Goal: Transaction & Acquisition: Book appointment/travel/reservation

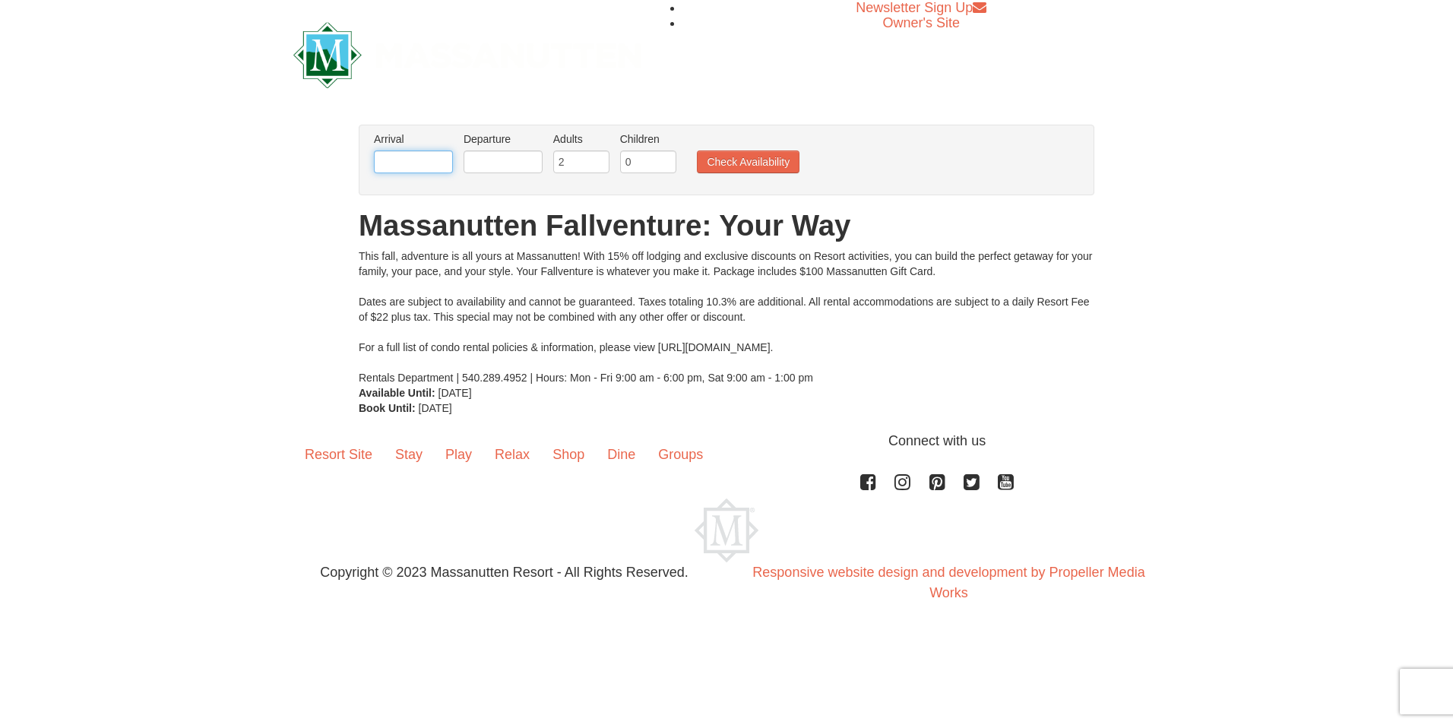
click at [436, 166] on input "text" at bounding box center [413, 161] width 79 height 23
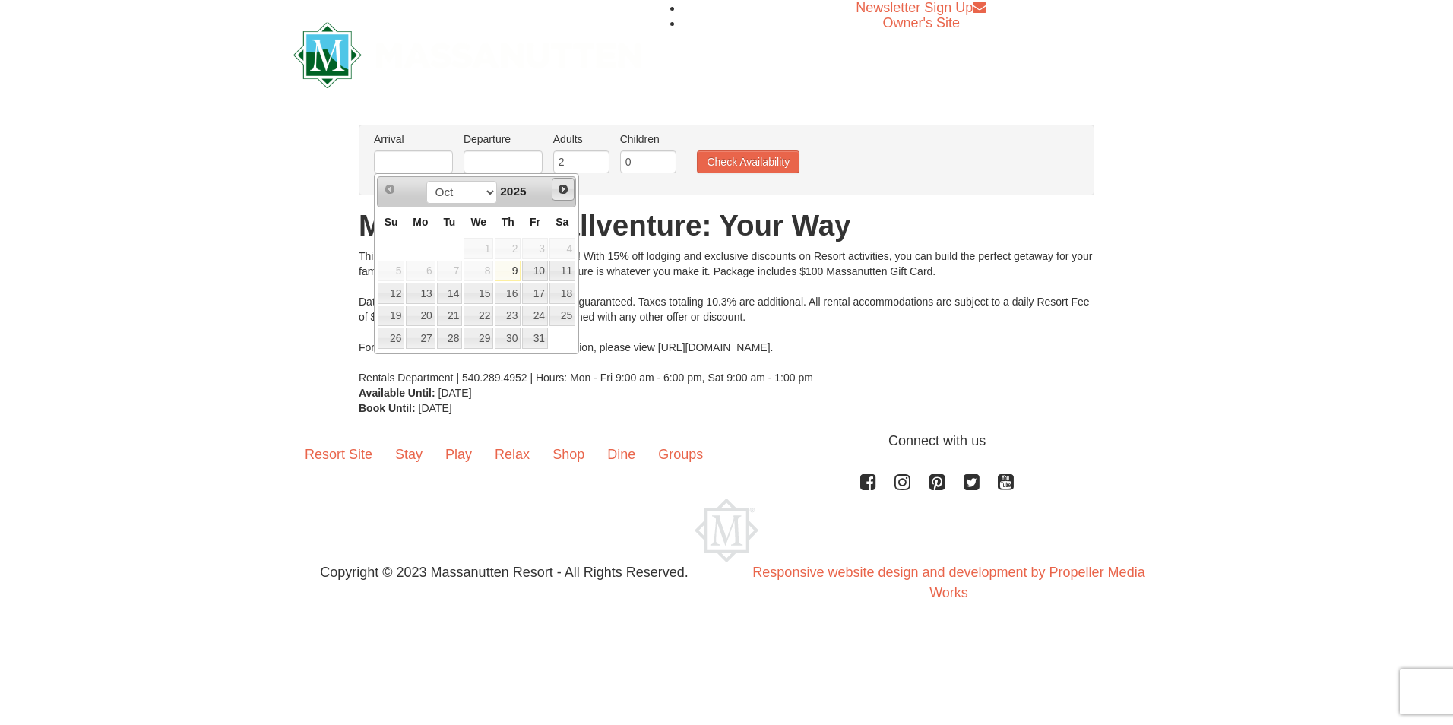
click at [555, 191] on link "Next" at bounding box center [563, 189] width 23 height 23
click at [536, 309] on link "21" at bounding box center [535, 315] width 26 height 21
type input "[DATE]"
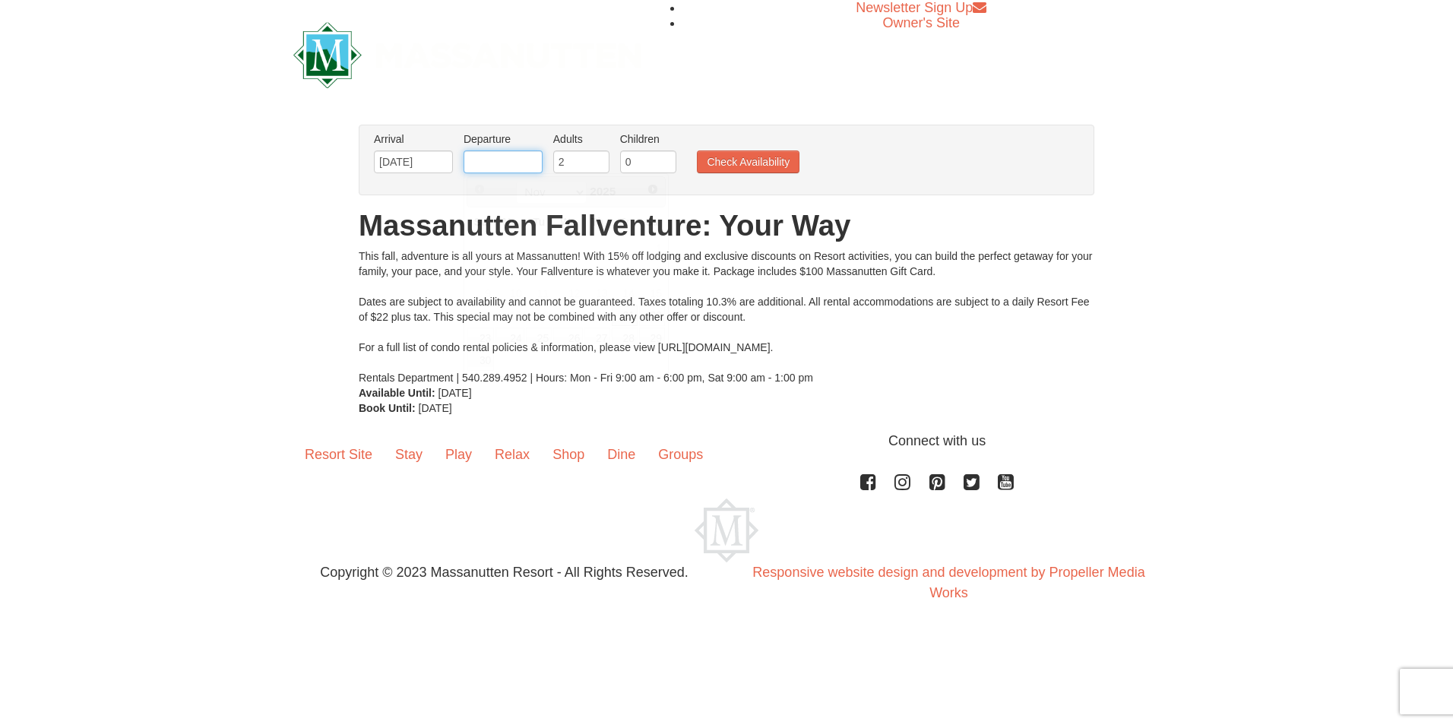
click at [497, 159] on input "text" at bounding box center [503, 161] width 79 height 23
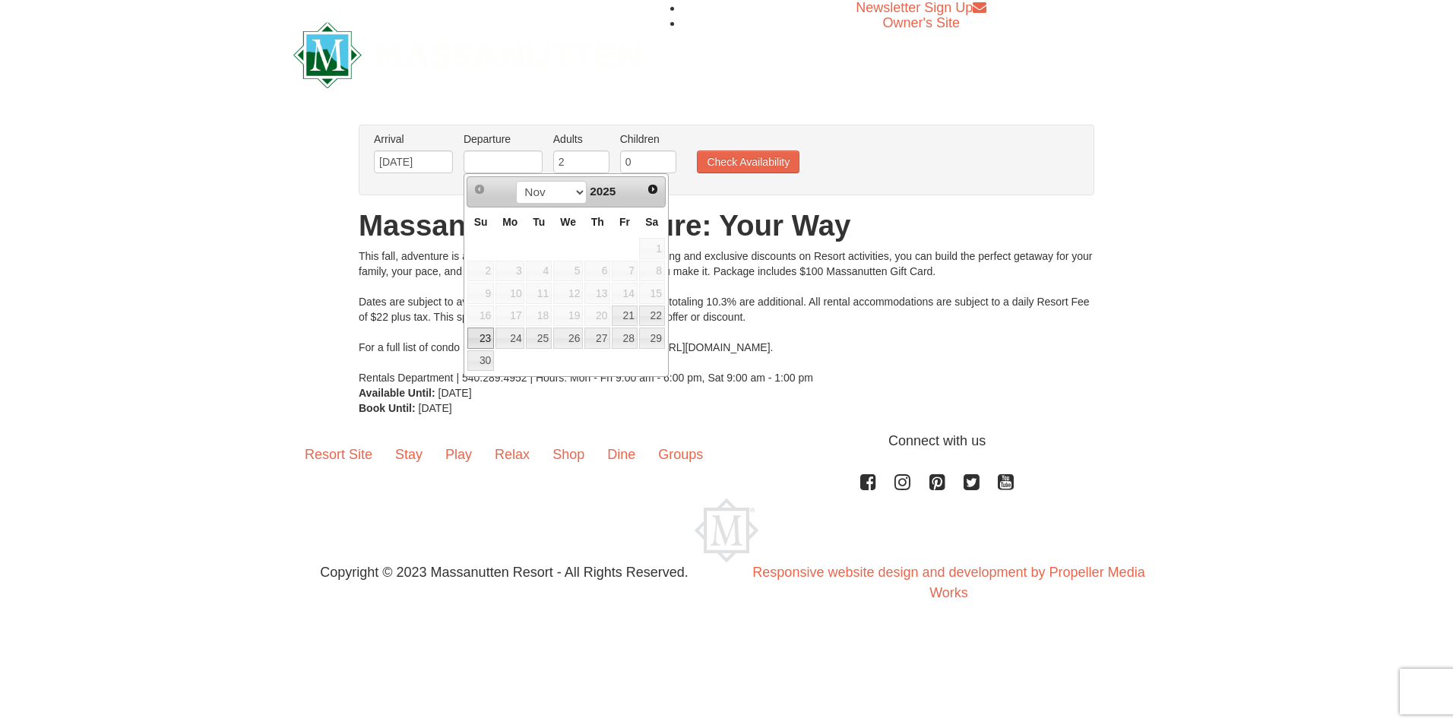
click at [484, 335] on link "23" at bounding box center [480, 338] width 27 height 21
type input "[DATE]"
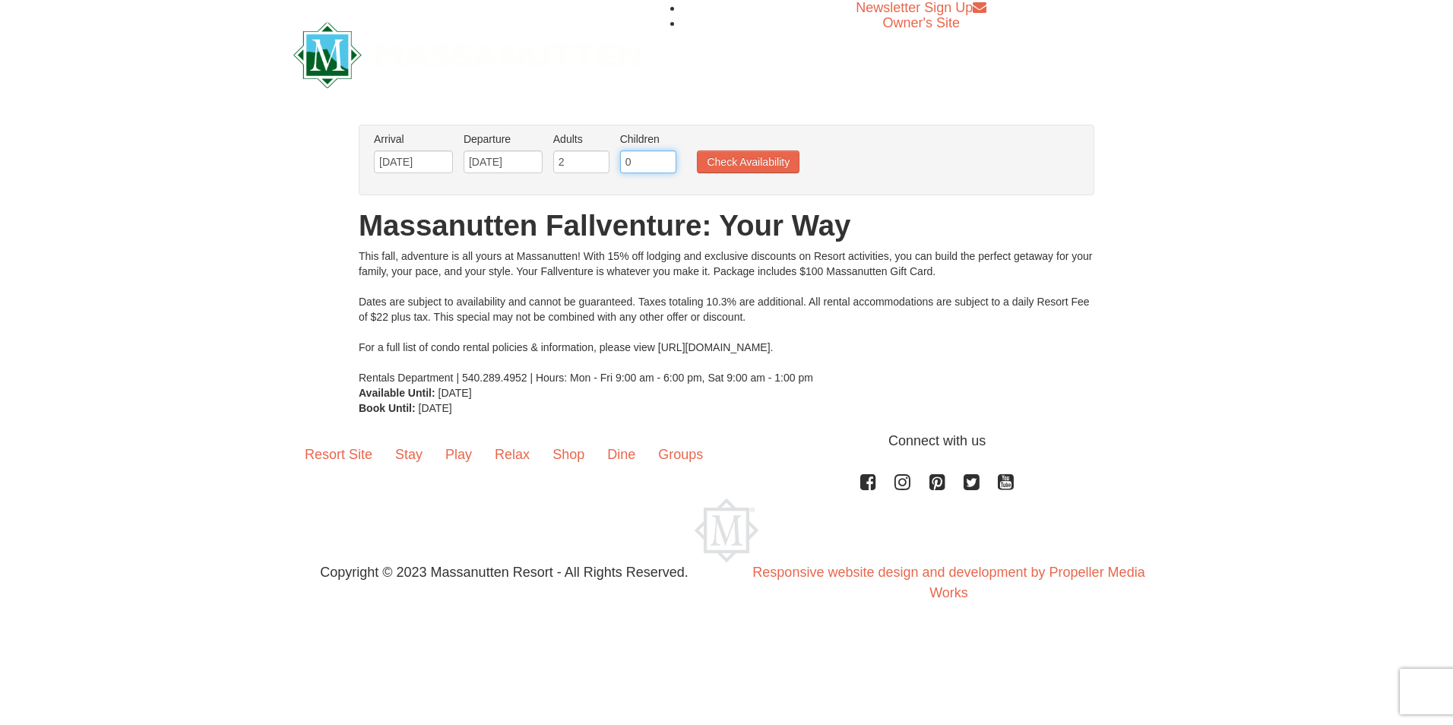
click at [631, 161] on input "0" at bounding box center [648, 161] width 56 height 23
type input "1"
click at [666, 161] on input "1" at bounding box center [648, 161] width 56 height 23
click at [729, 163] on button "Check Availability" at bounding box center [748, 161] width 103 height 23
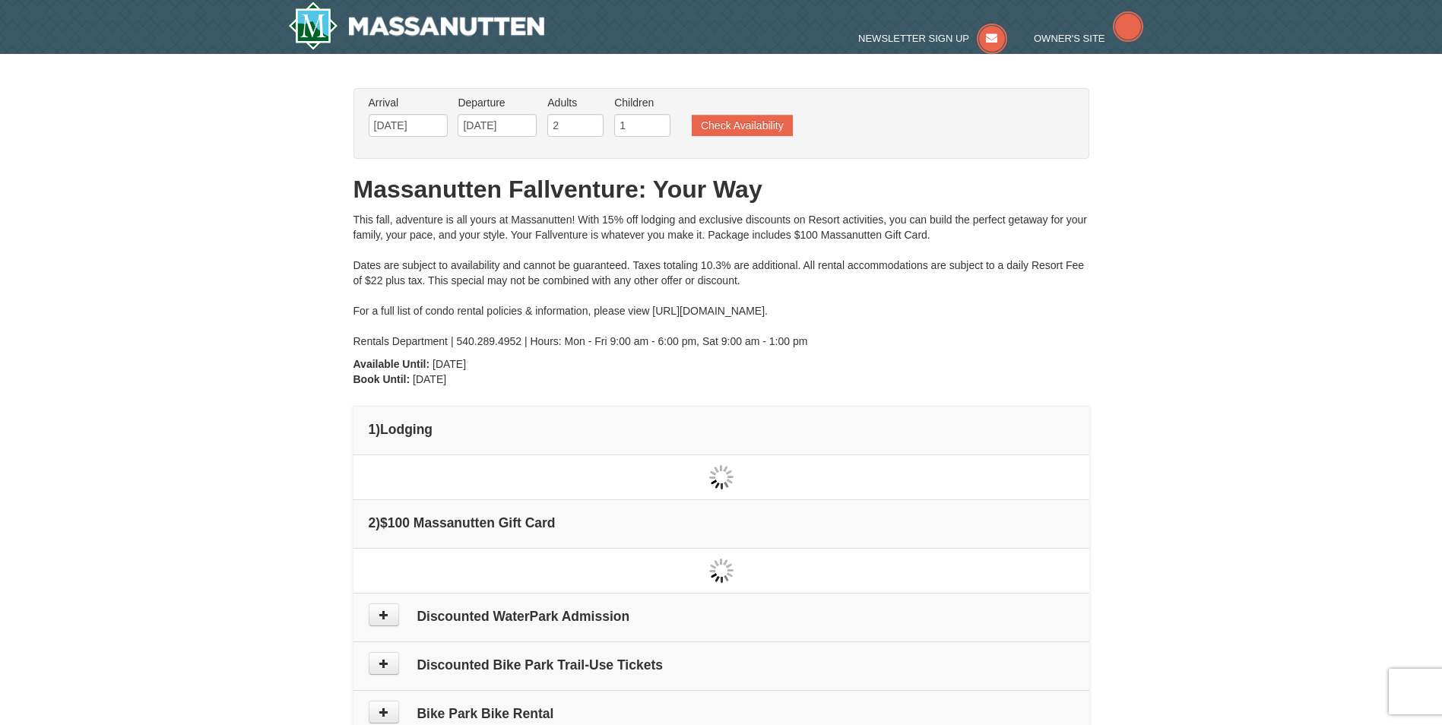
type input "[DATE]"
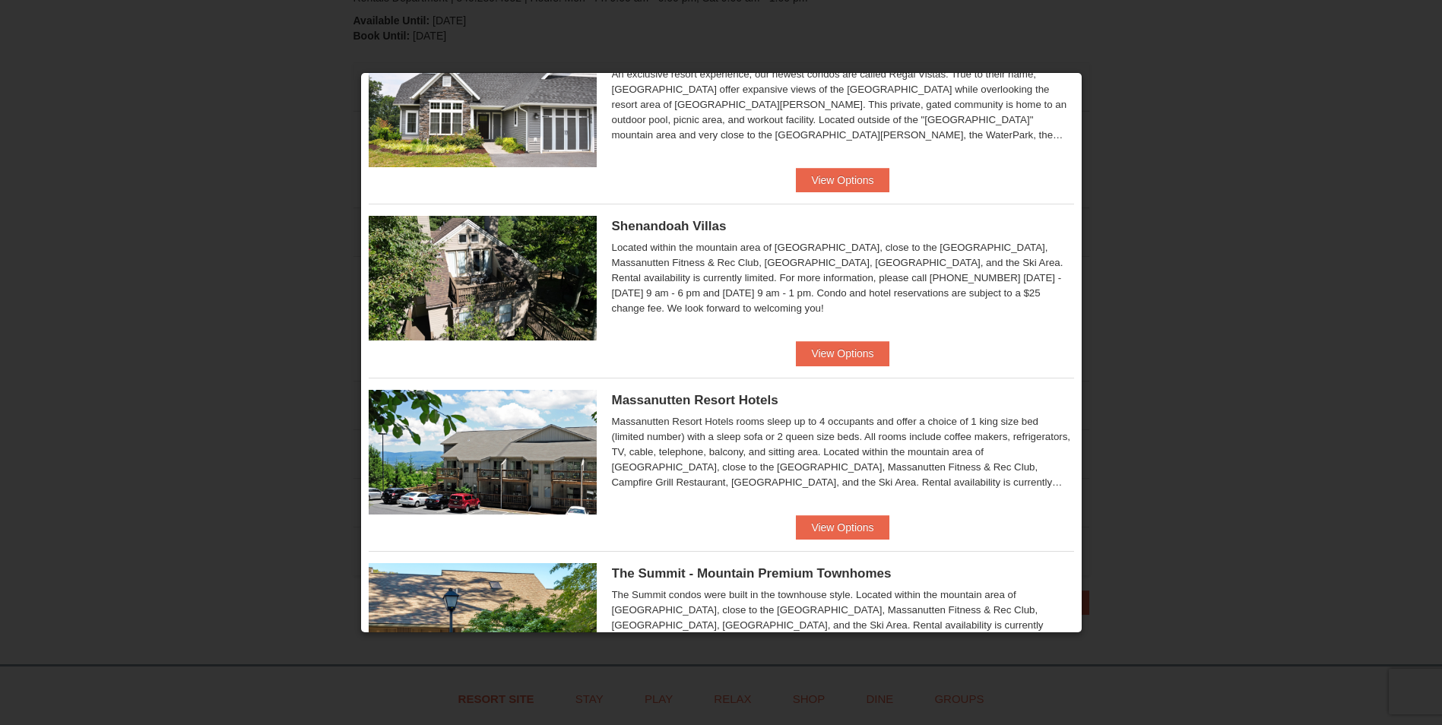
scroll to position [228, 0]
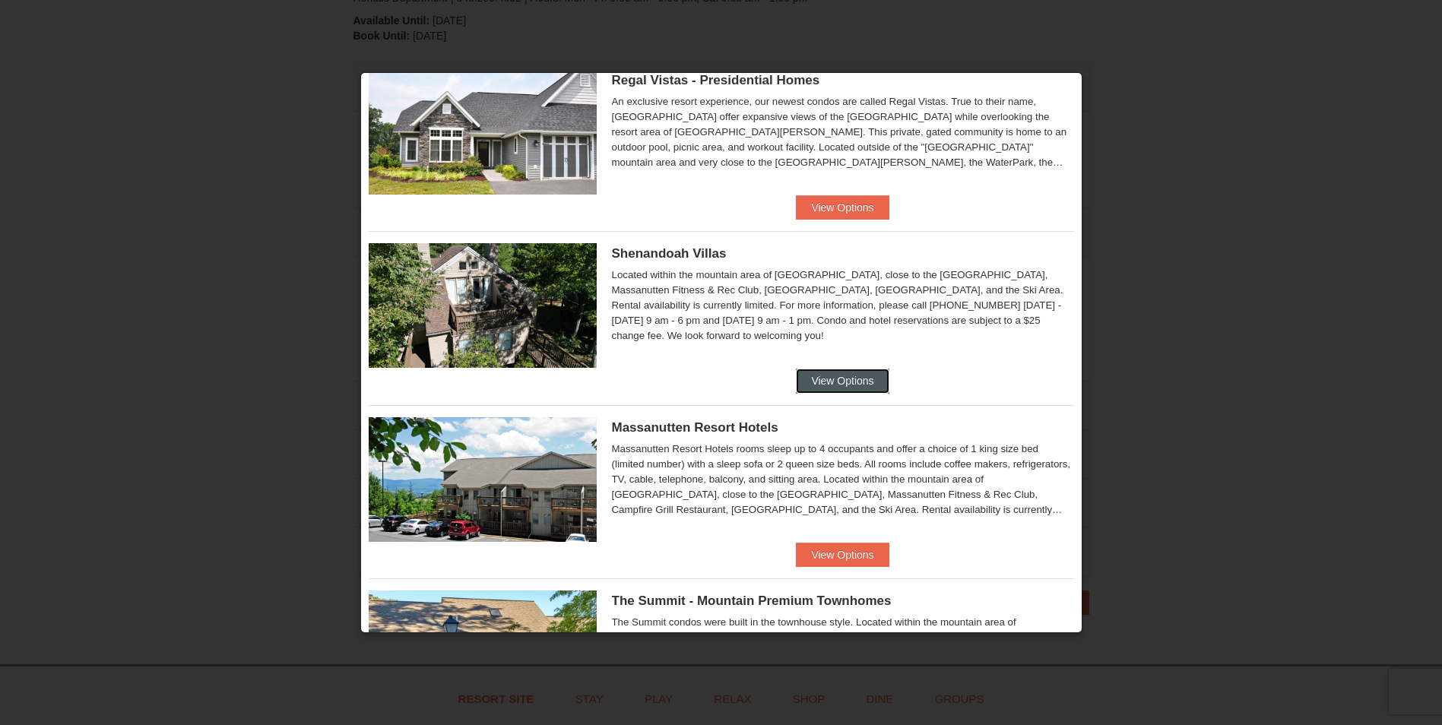
click at [833, 375] on button "View Options" at bounding box center [842, 381] width 93 height 24
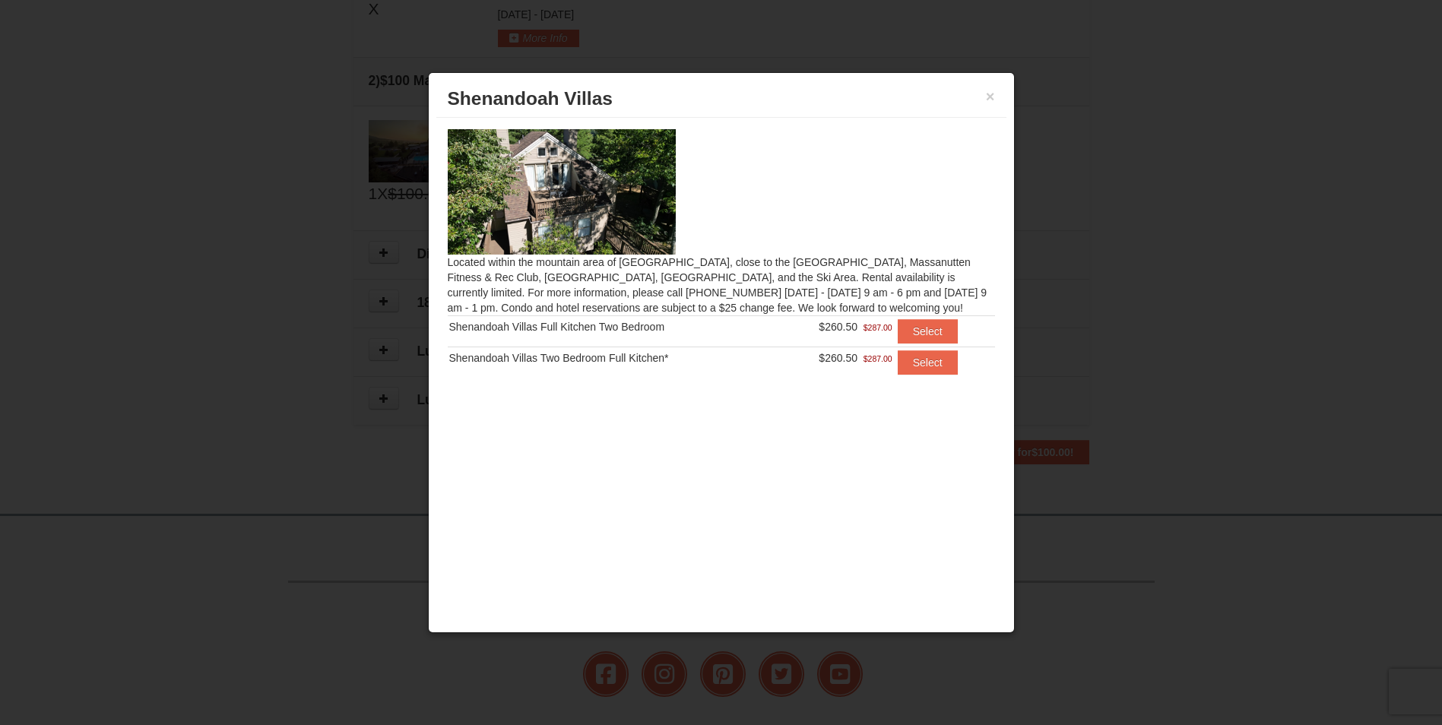
scroll to position [495, 0]
click at [926, 324] on button "Select" at bounding box center [927, 331] width 60 height 24
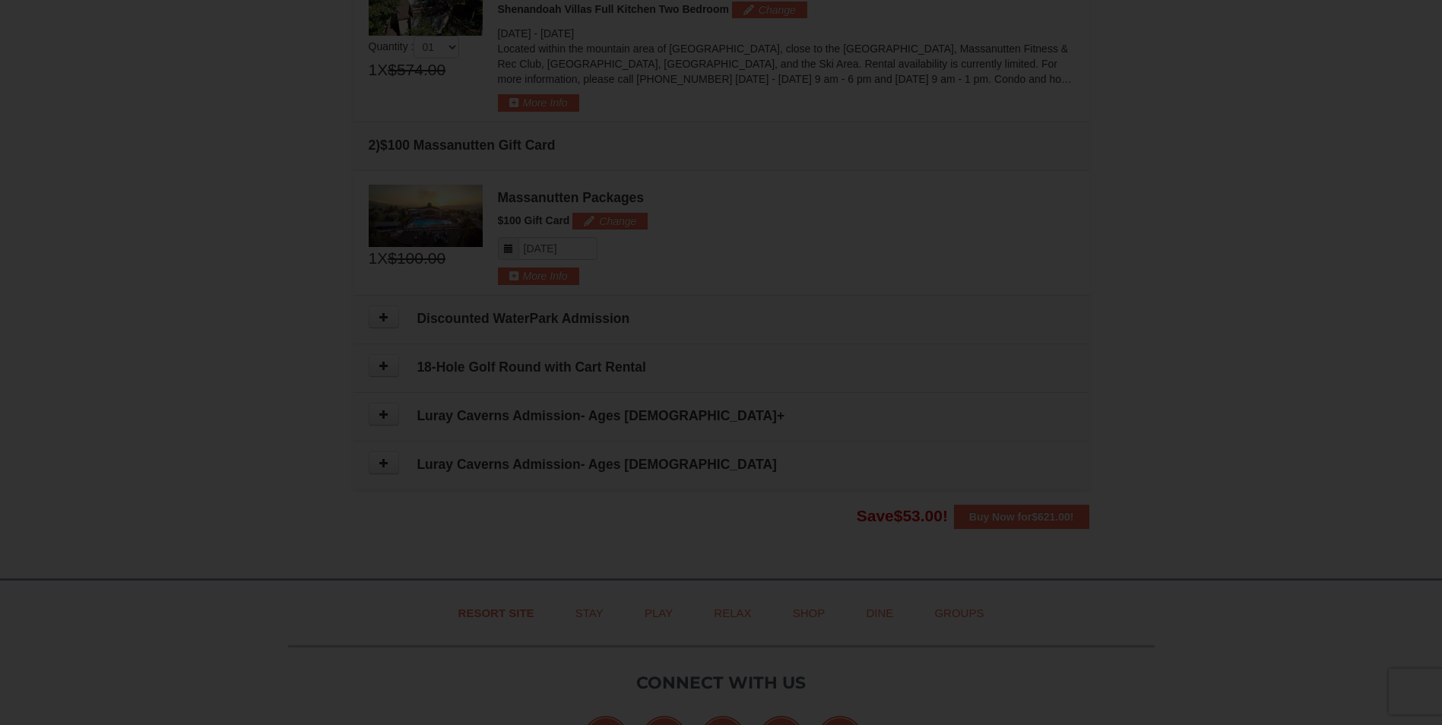
scroll to position [557, 0]
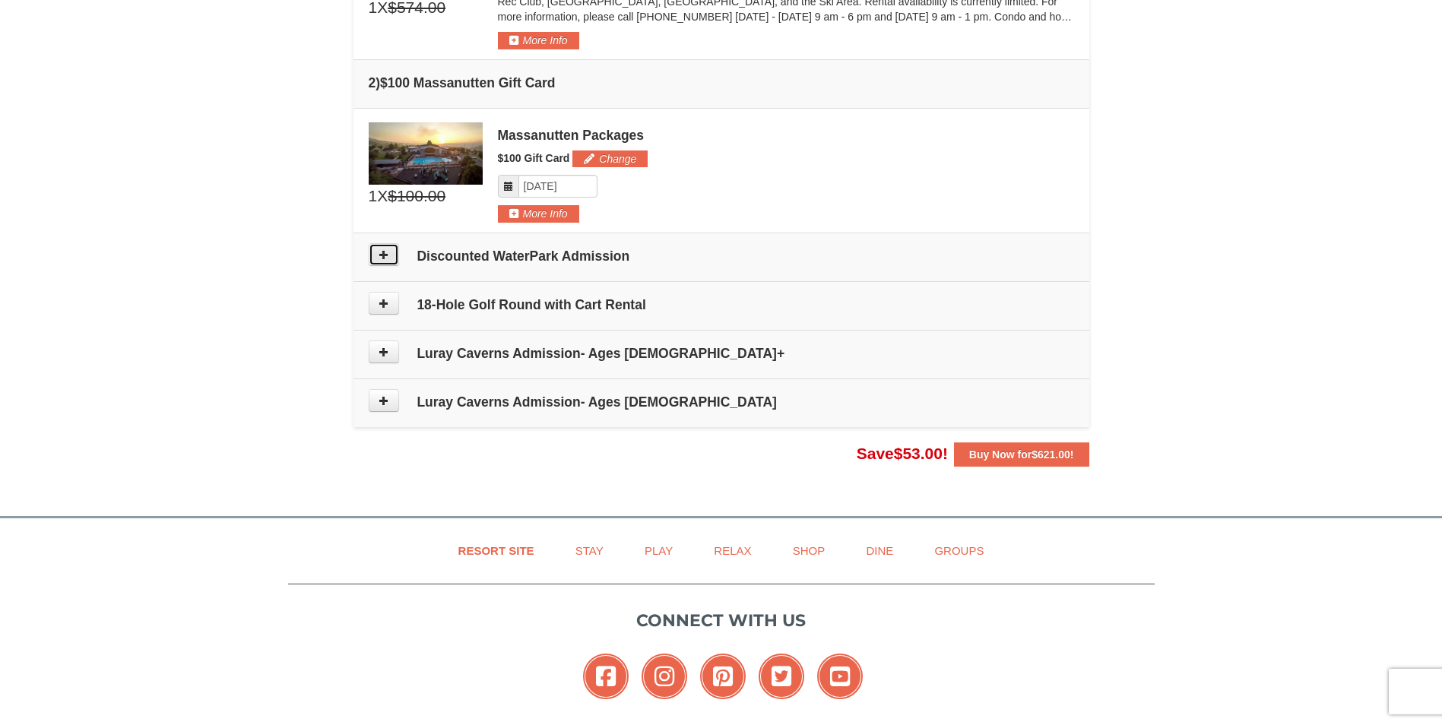
click at [386, 252] on icon at bounding box center [383, 254] width 11 height 11
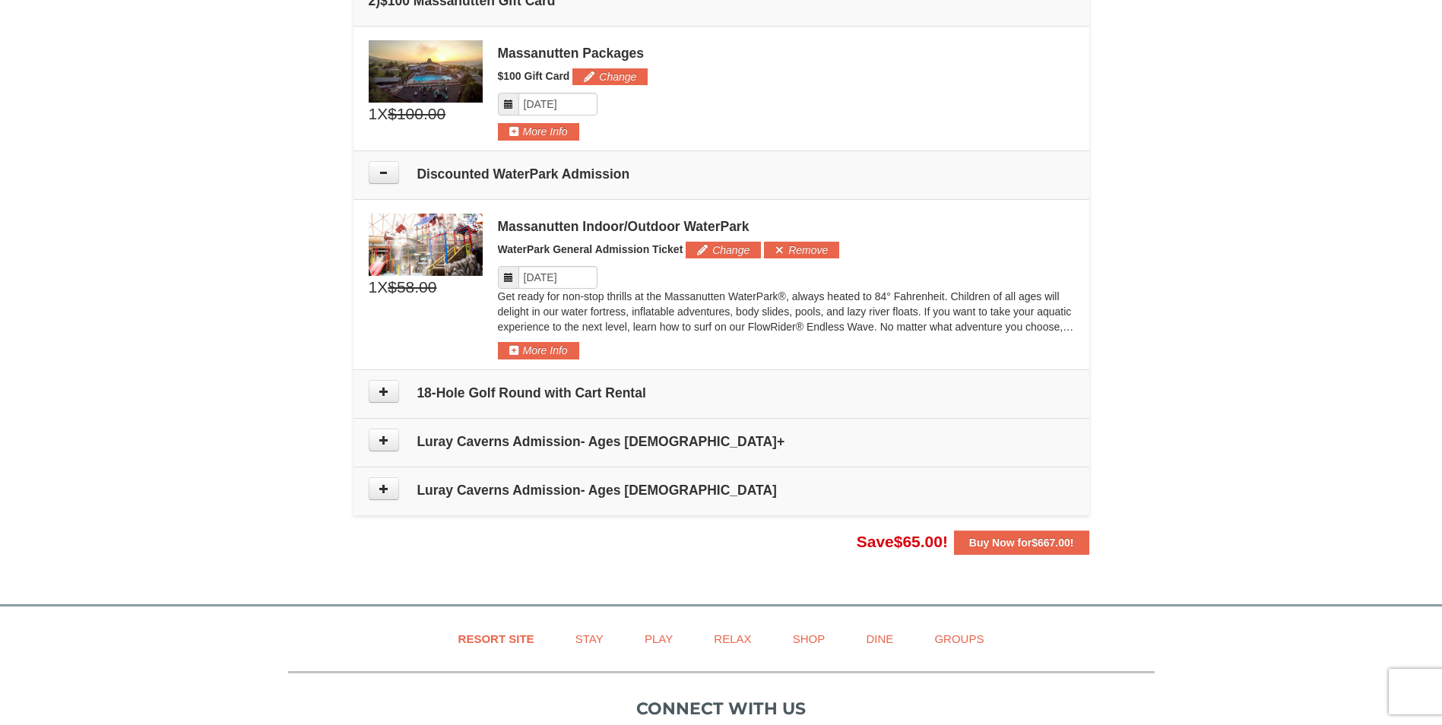
scroll to position [714, 0]
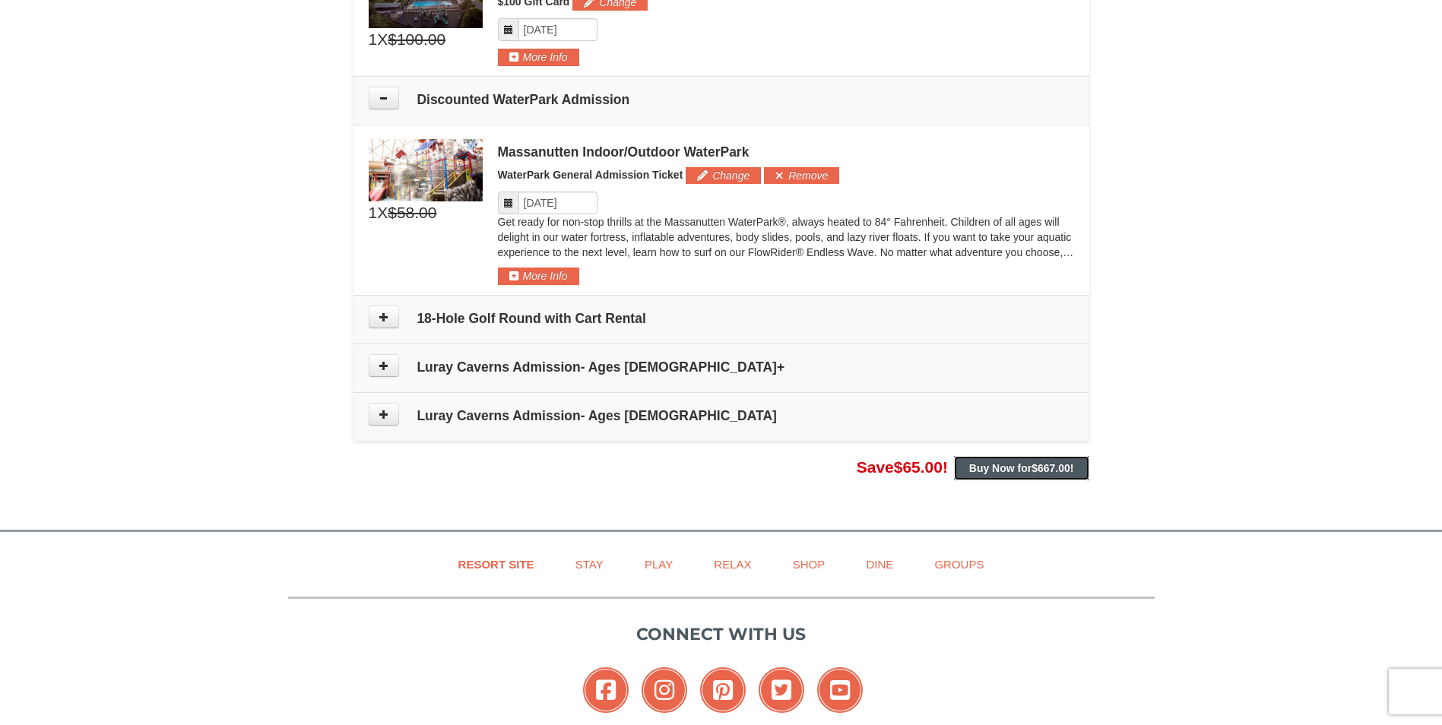
click at [999, 472] on strong "Buy Now for $667.00 !" at bounding box center [1021, 468] width 105 height 12
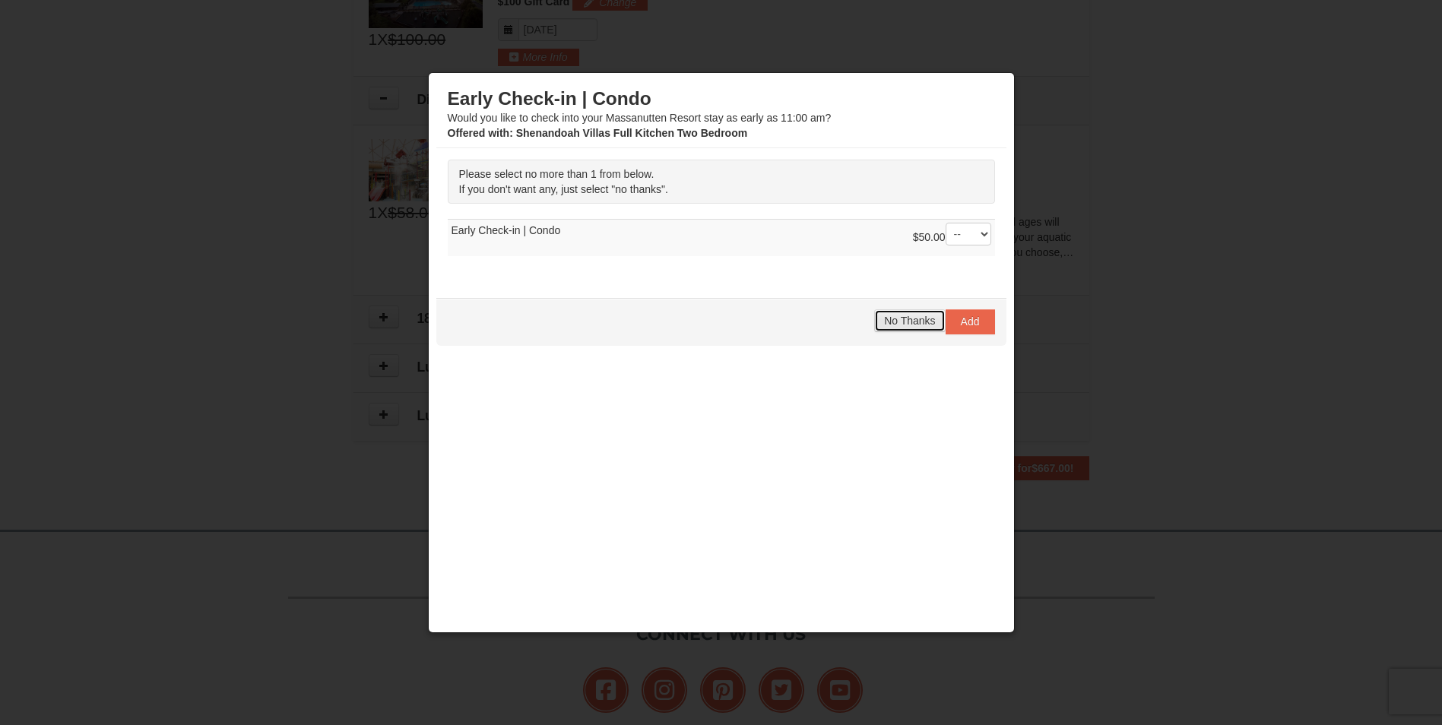
click at [900, 321] on span "No Thanks" at bounding box center [909, 321] width 51 height 12
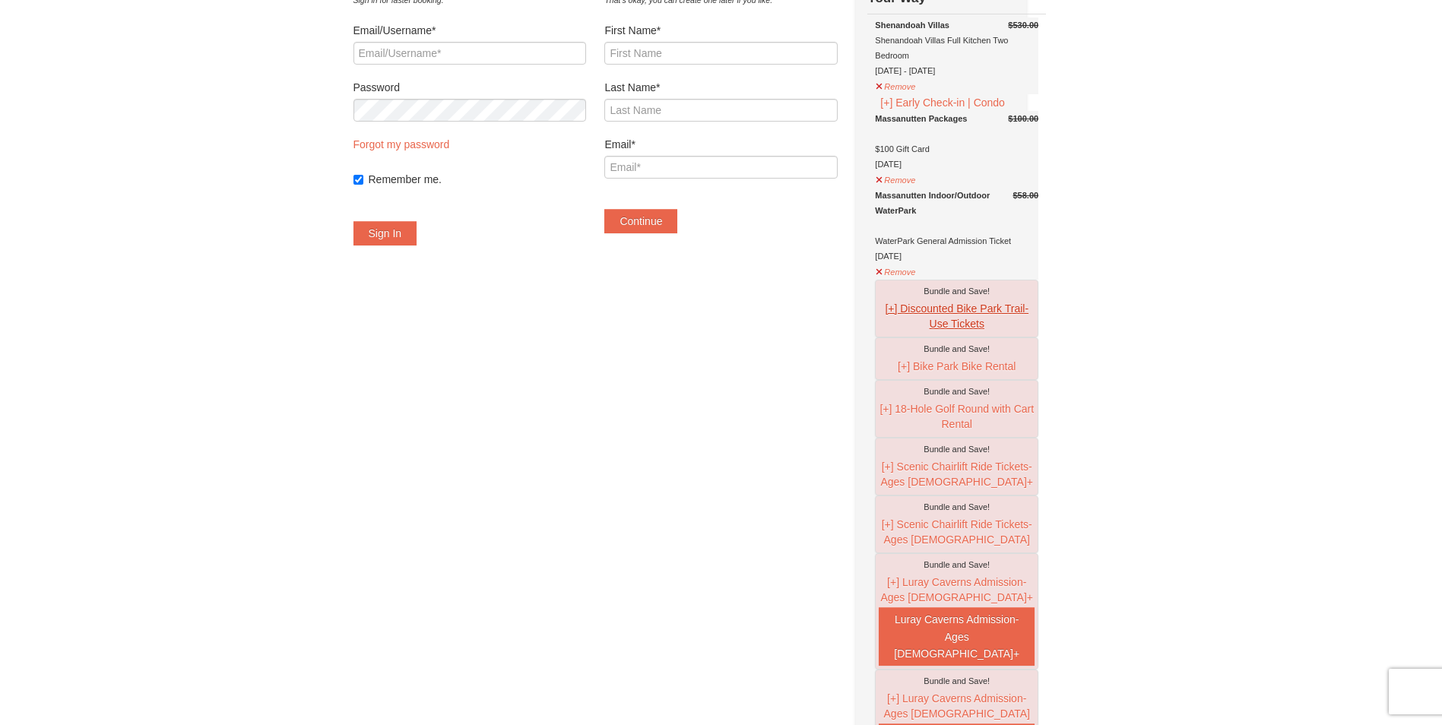
scroll to position [152, 0]
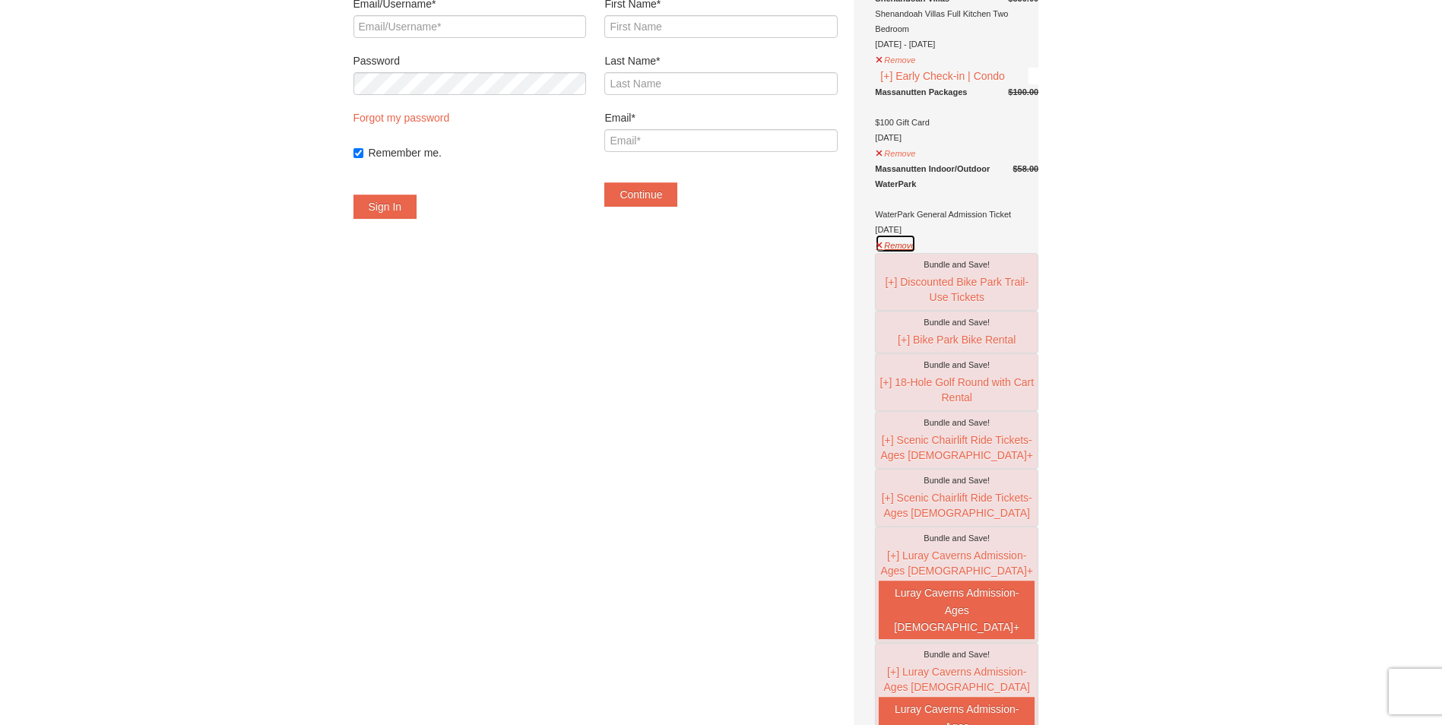
click at [913, 253] on button "Remove" at bounding box center [895, 243] width 41 height 19
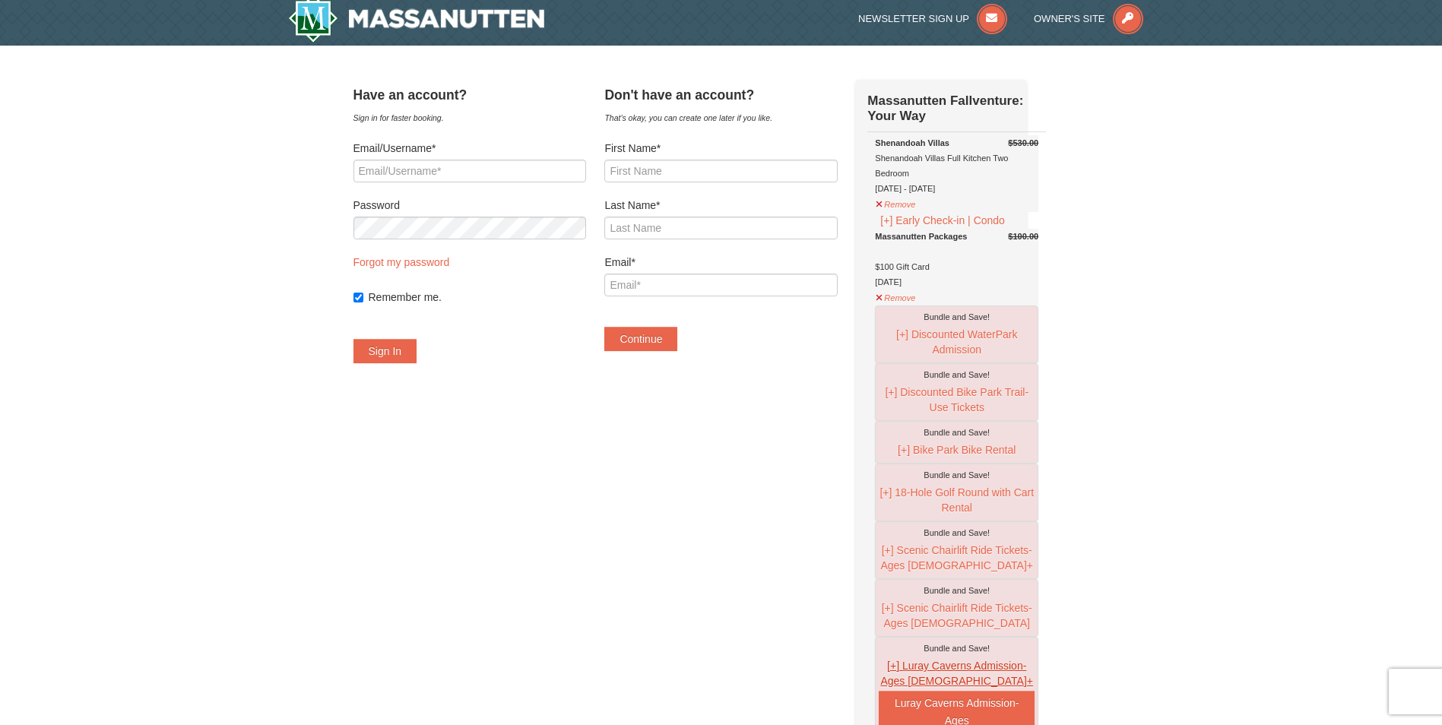
scroll to position [0, 0]
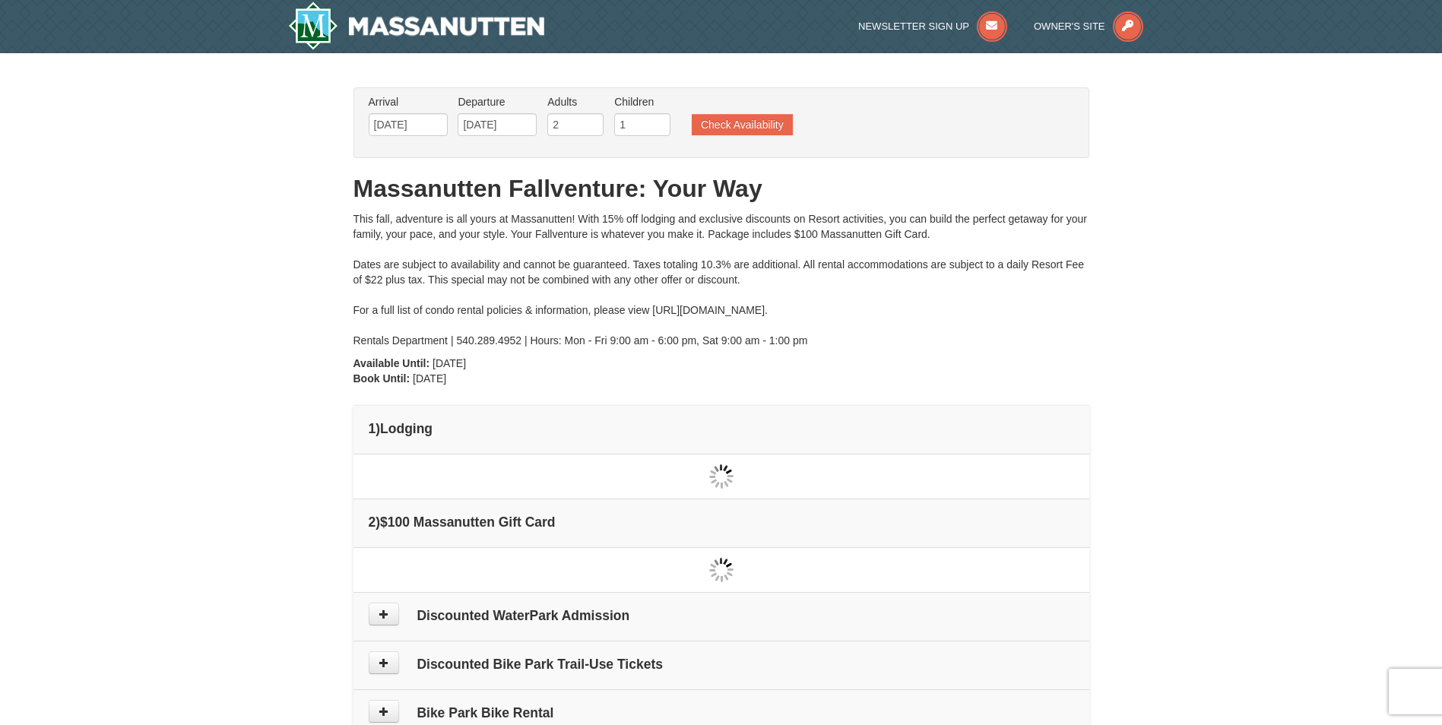
scroll to position [628, 0]
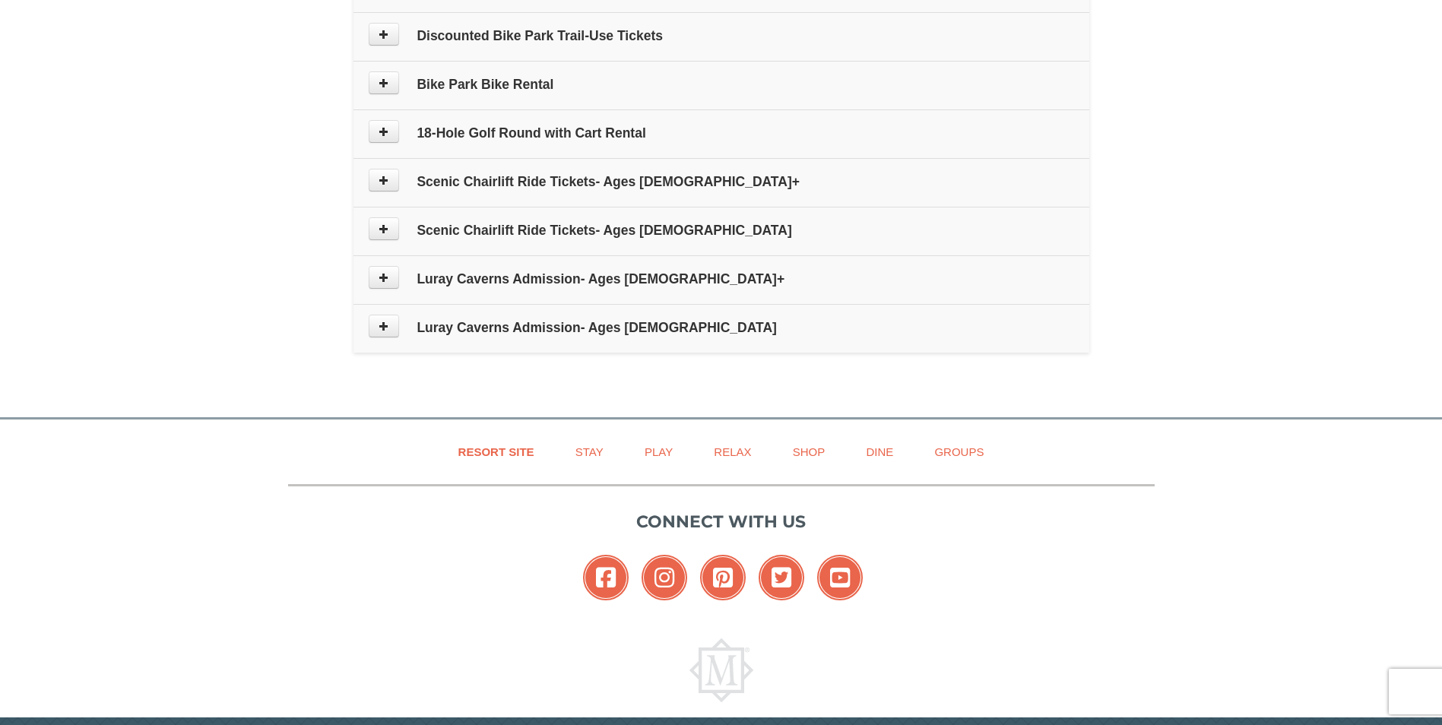
type input "[DATE]"
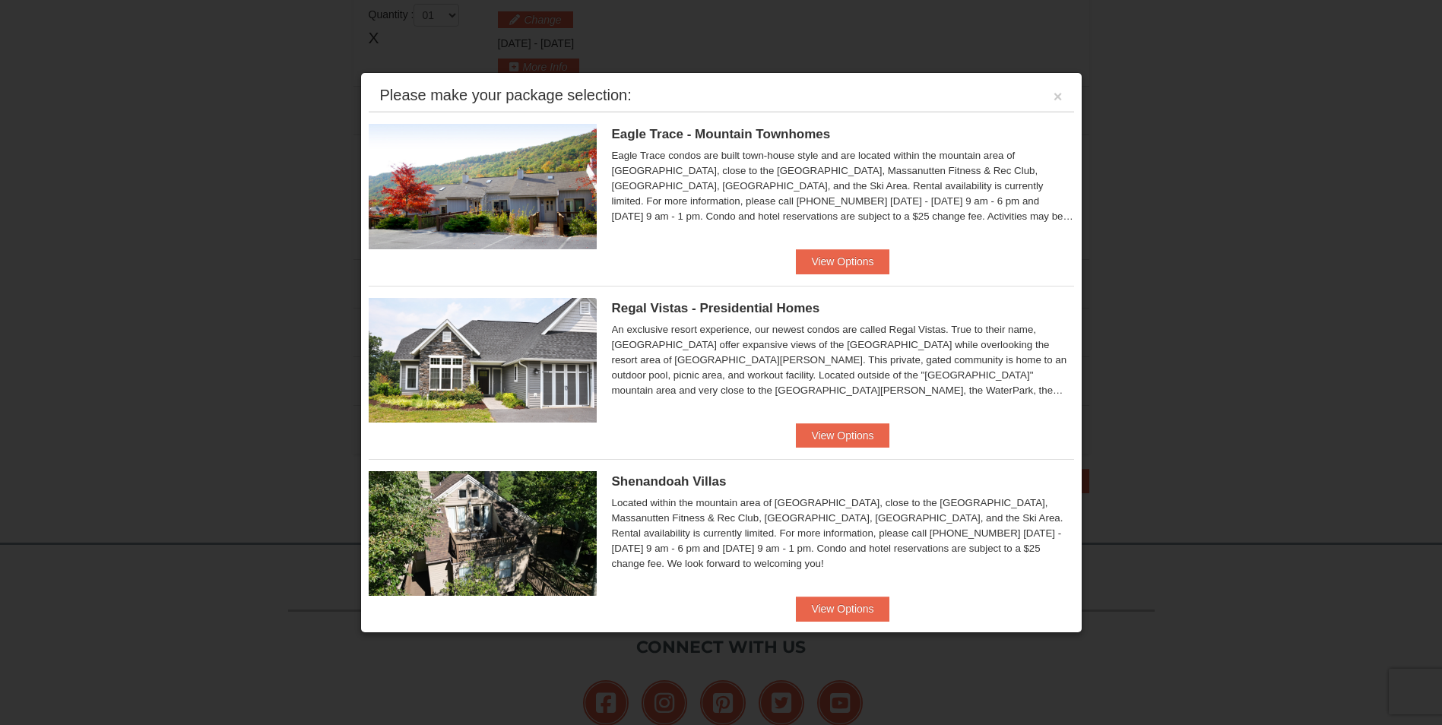
scroll to position [647, 0]
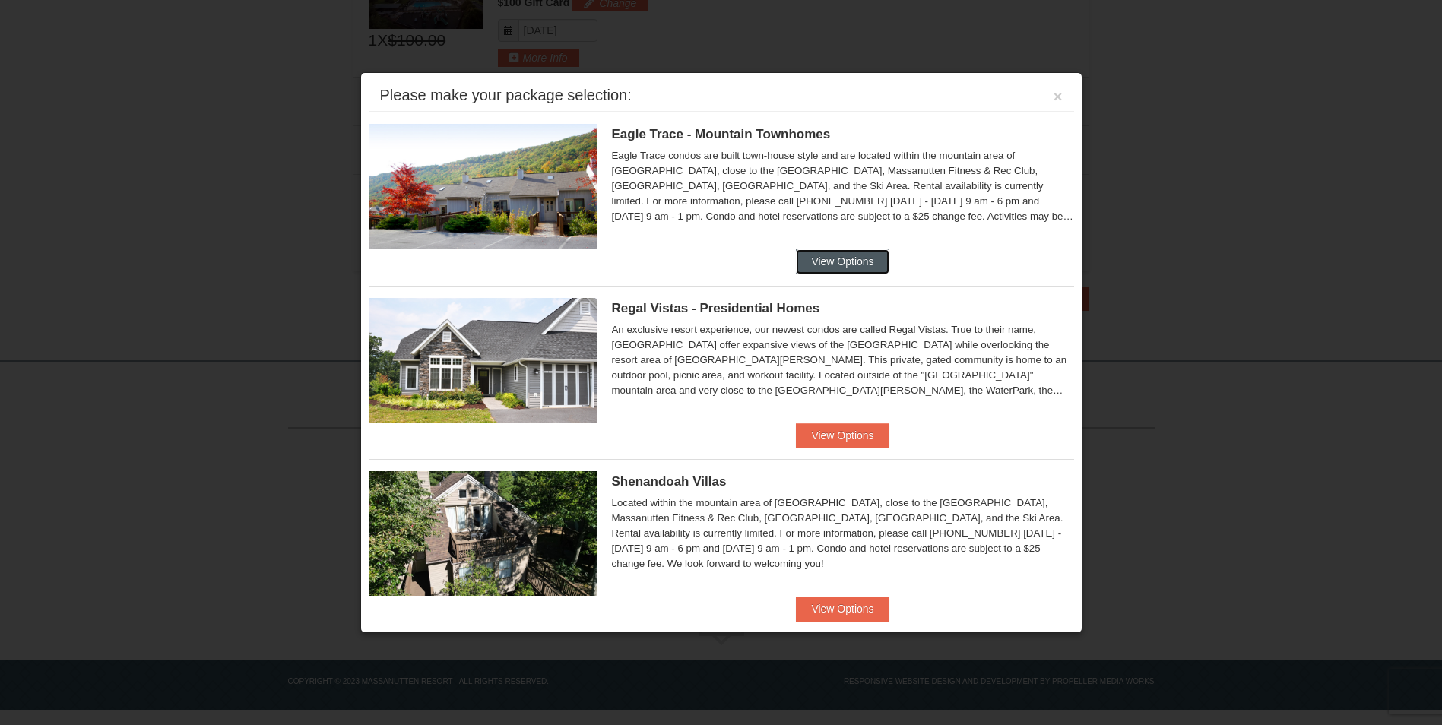
click at [831, 258] on button "View Options" at bounding box center [842, 261] width 93 height 24
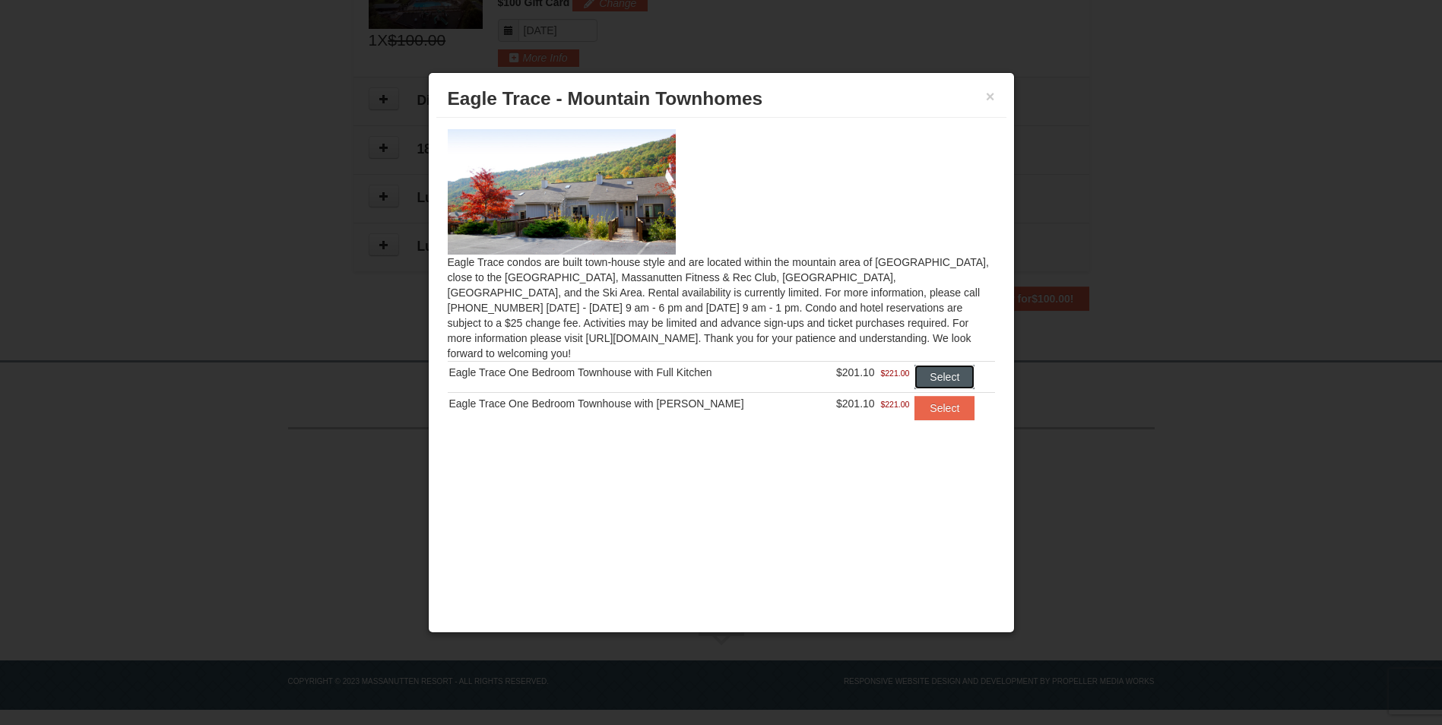
click at [929, 365] on button "Select" at bounding box center [944, 377] width 60 height 24
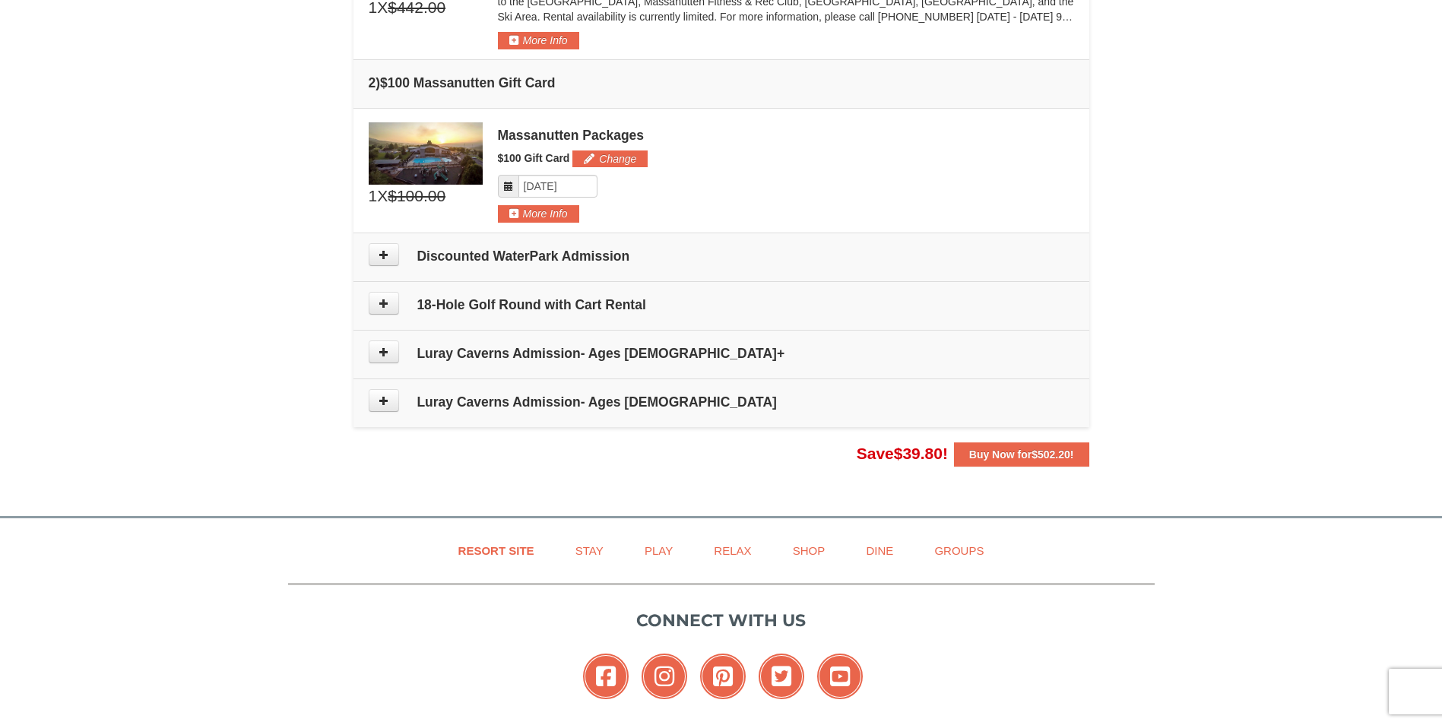
scroll to position [561, 0]
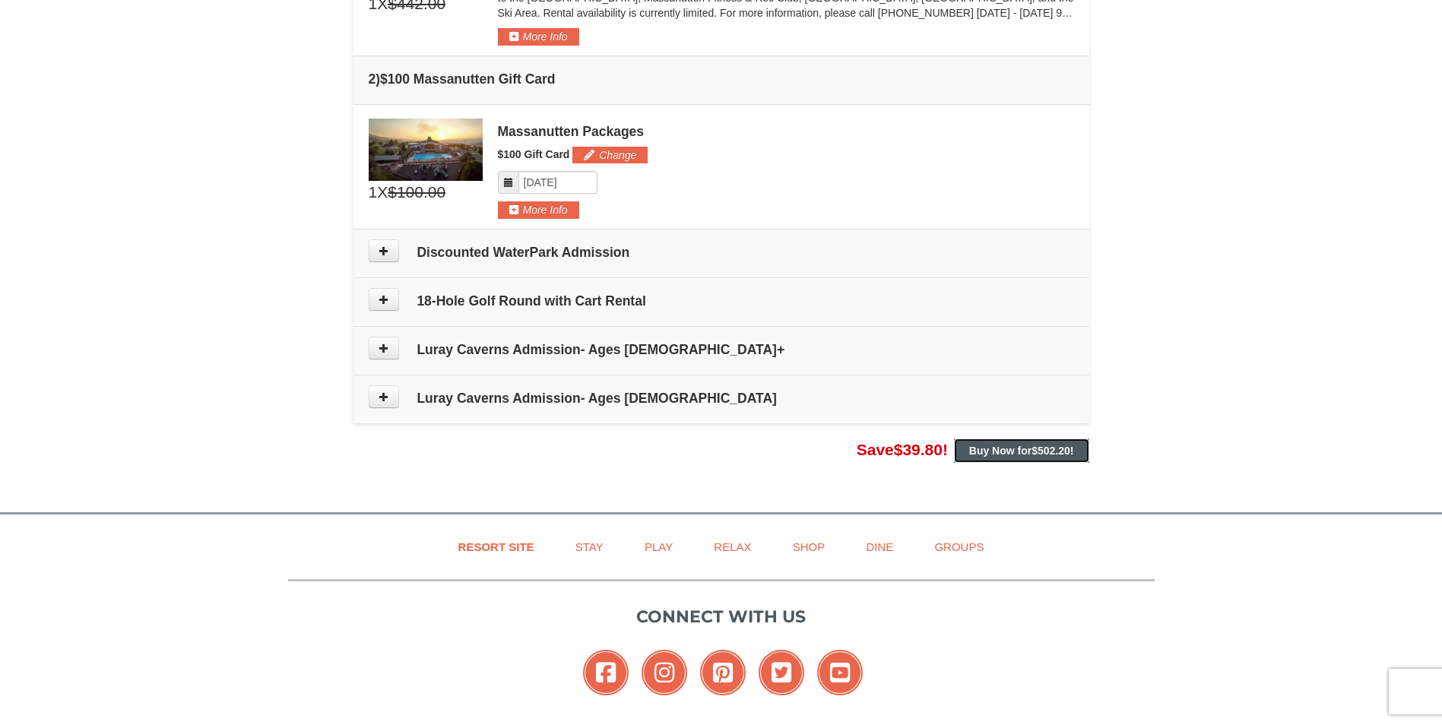
click at [1011, 447] on strong "Buy Now for $502.20 !" at bounding box center [1021, 451] width 105 height 12
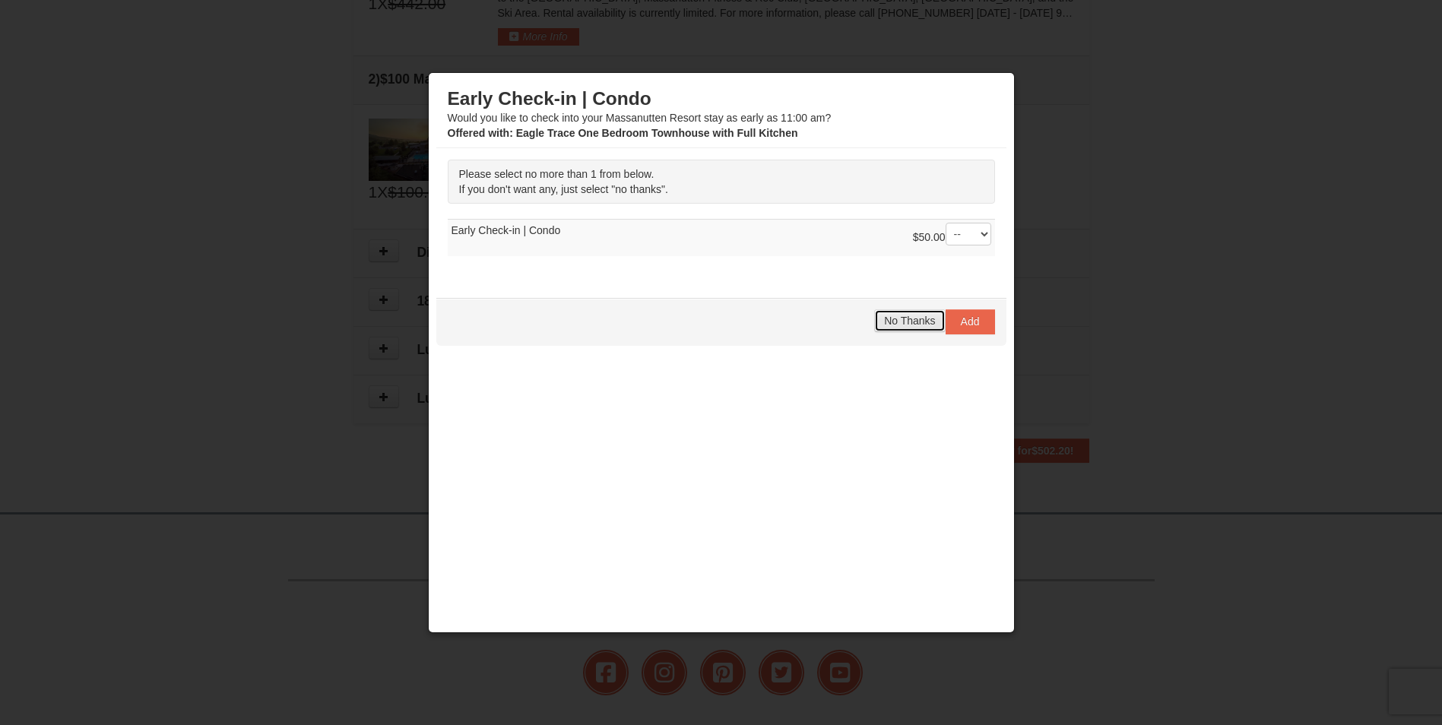
click at [900, 323] on span "No Thanks" at bounding box center [909, 321] width 51 height 12
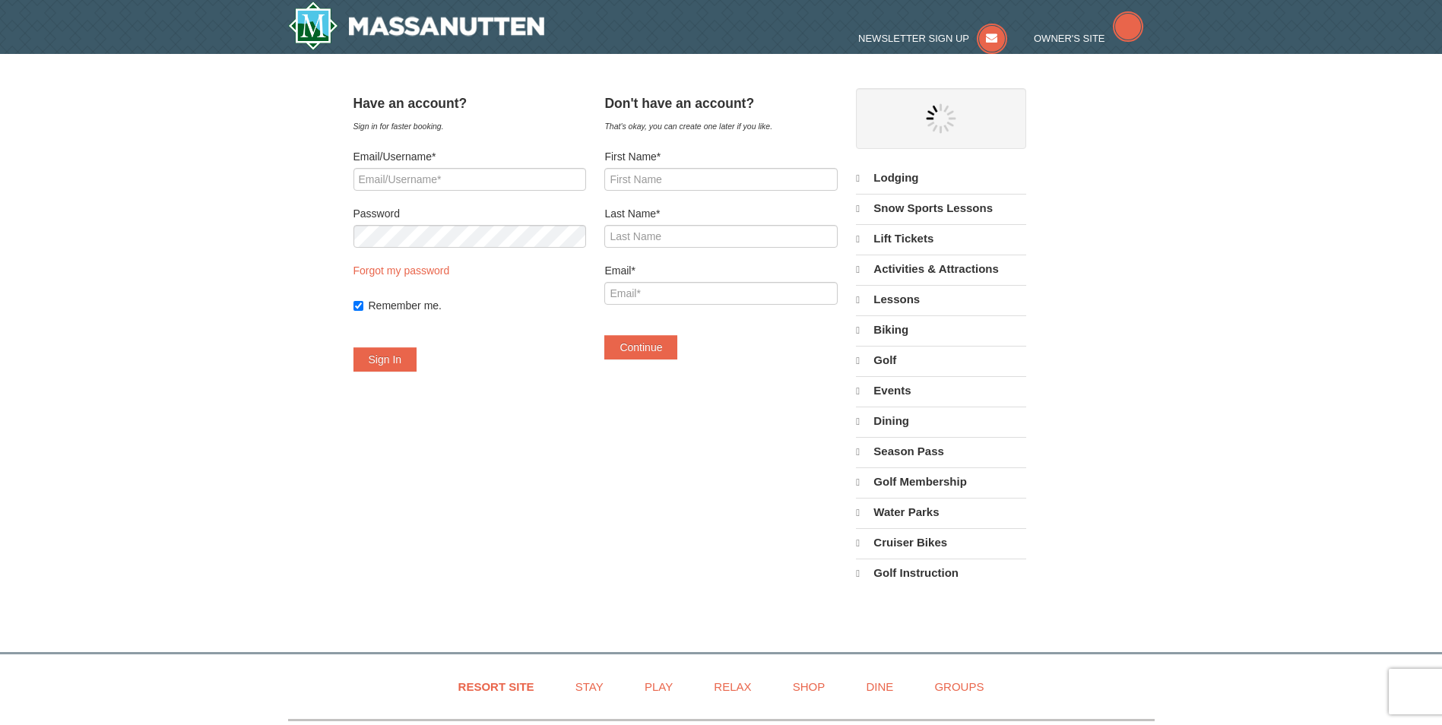
select select "10"
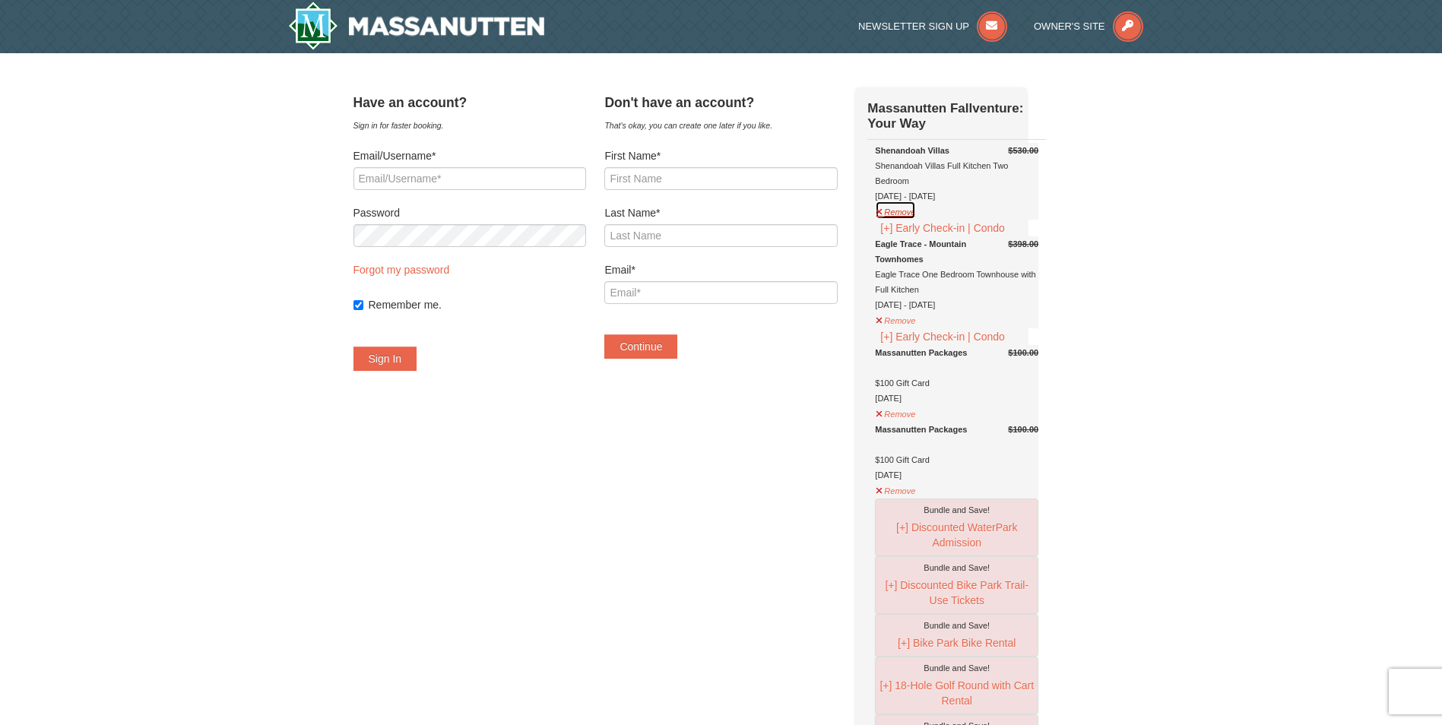
click at [905, 212] on button "Remove" at bounding box center [895, 210] width 41 height 19
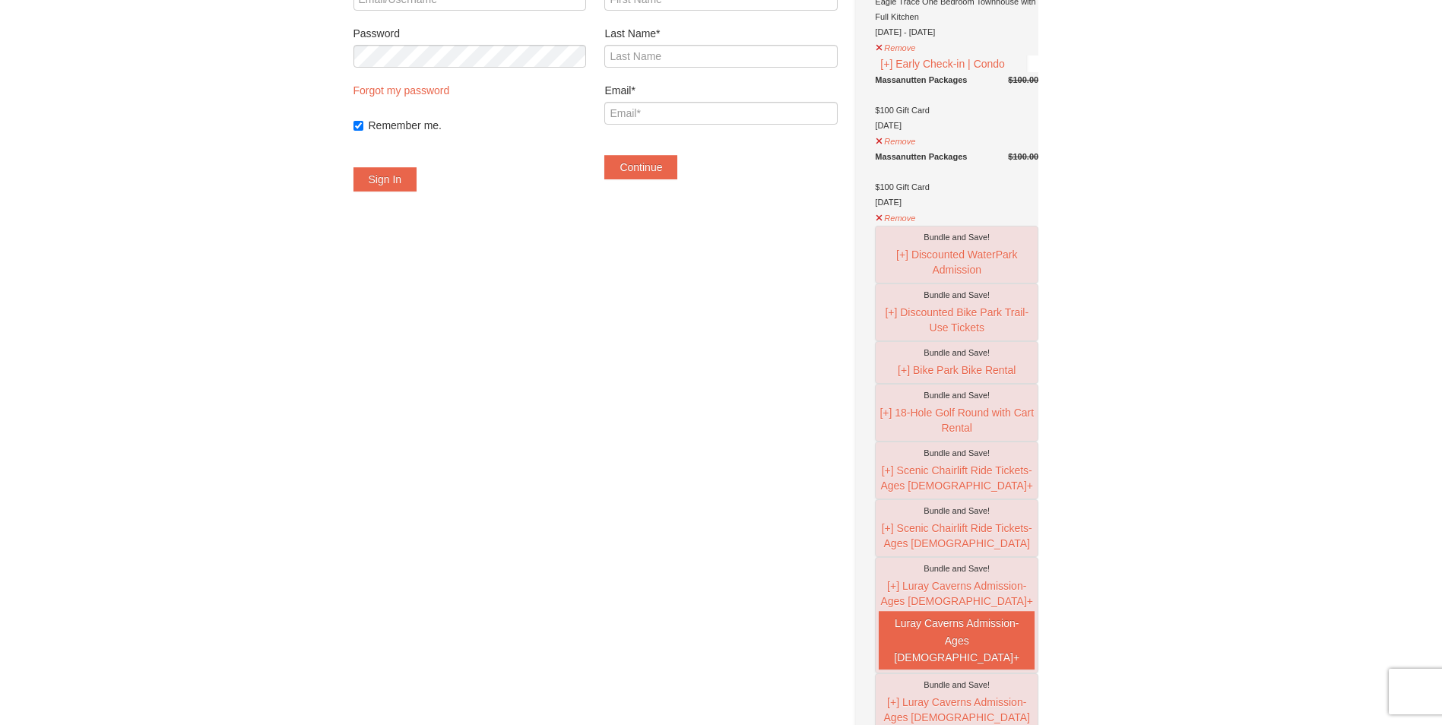
scroll to position [152, 0]
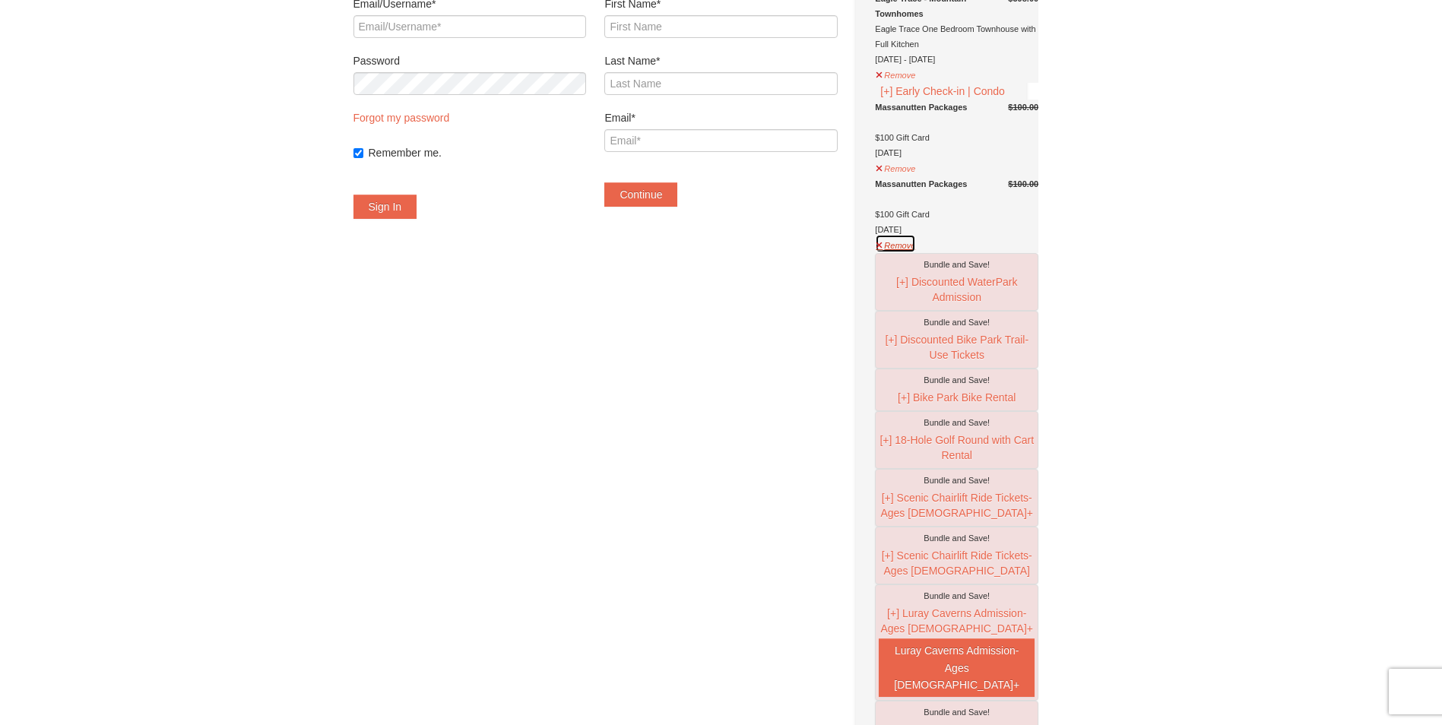
click at [902, 253] on button "Remove" at bounding box center [895, 243] width 41 height 19
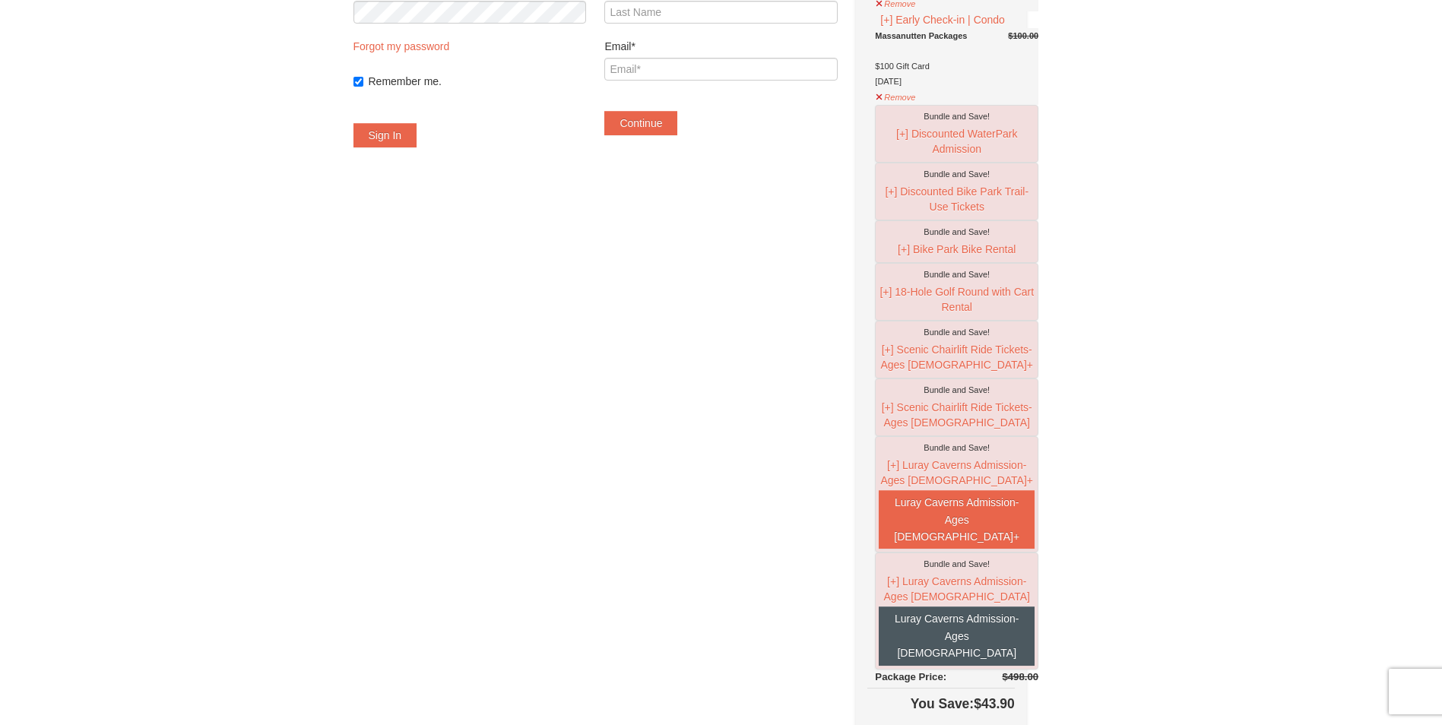
scroll to position [0, 0]
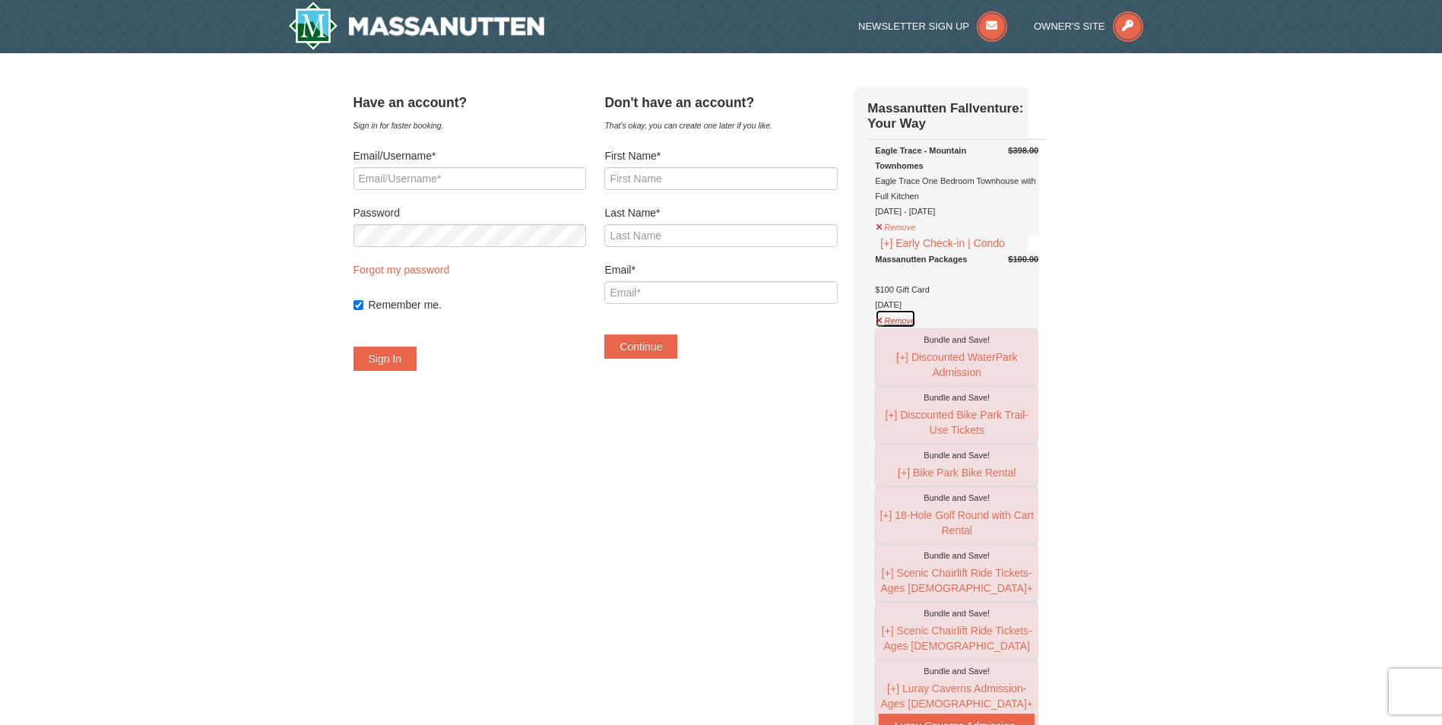
click at [900, 328] on button "Remove" at bounding box center [895, 318] width 41 height 19
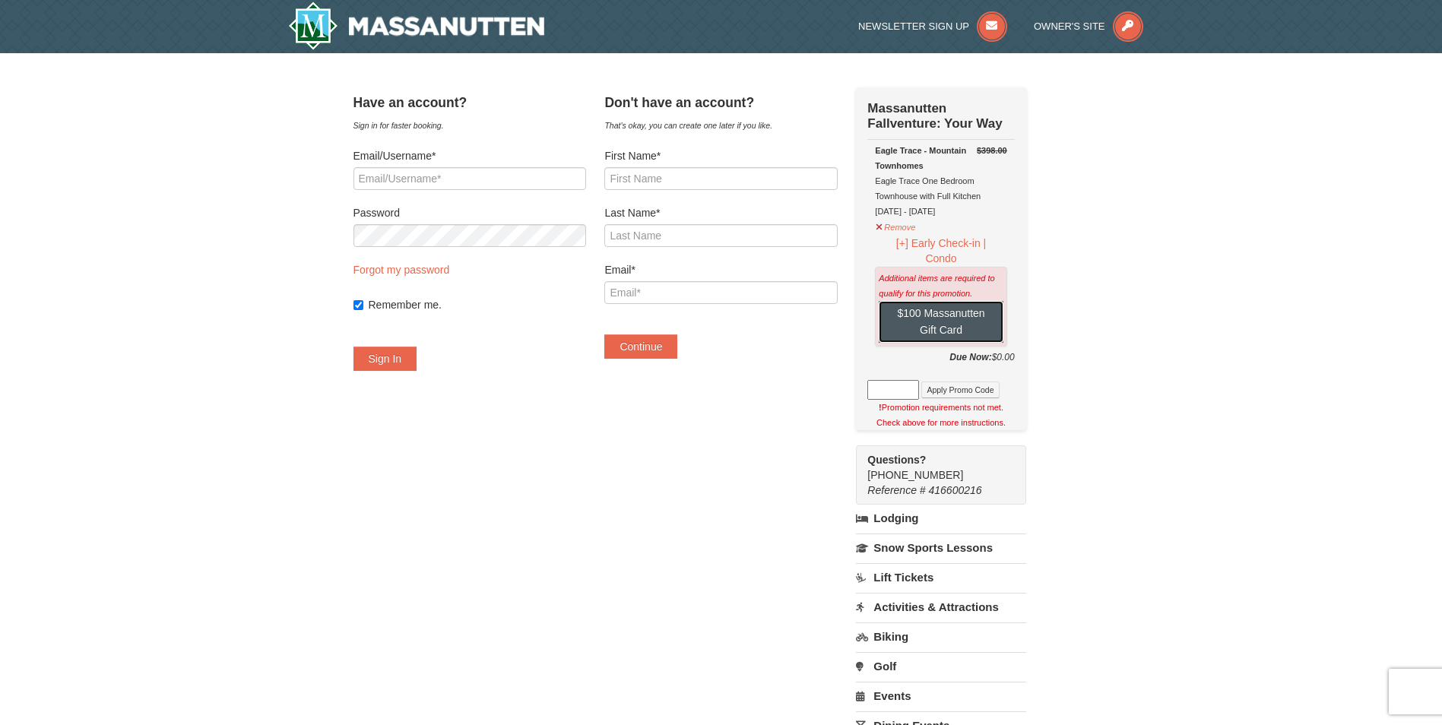
click at [925, 323] on button "$100 Massanutten Gift Card" at bounding box center [940, 322] width 124 height 42
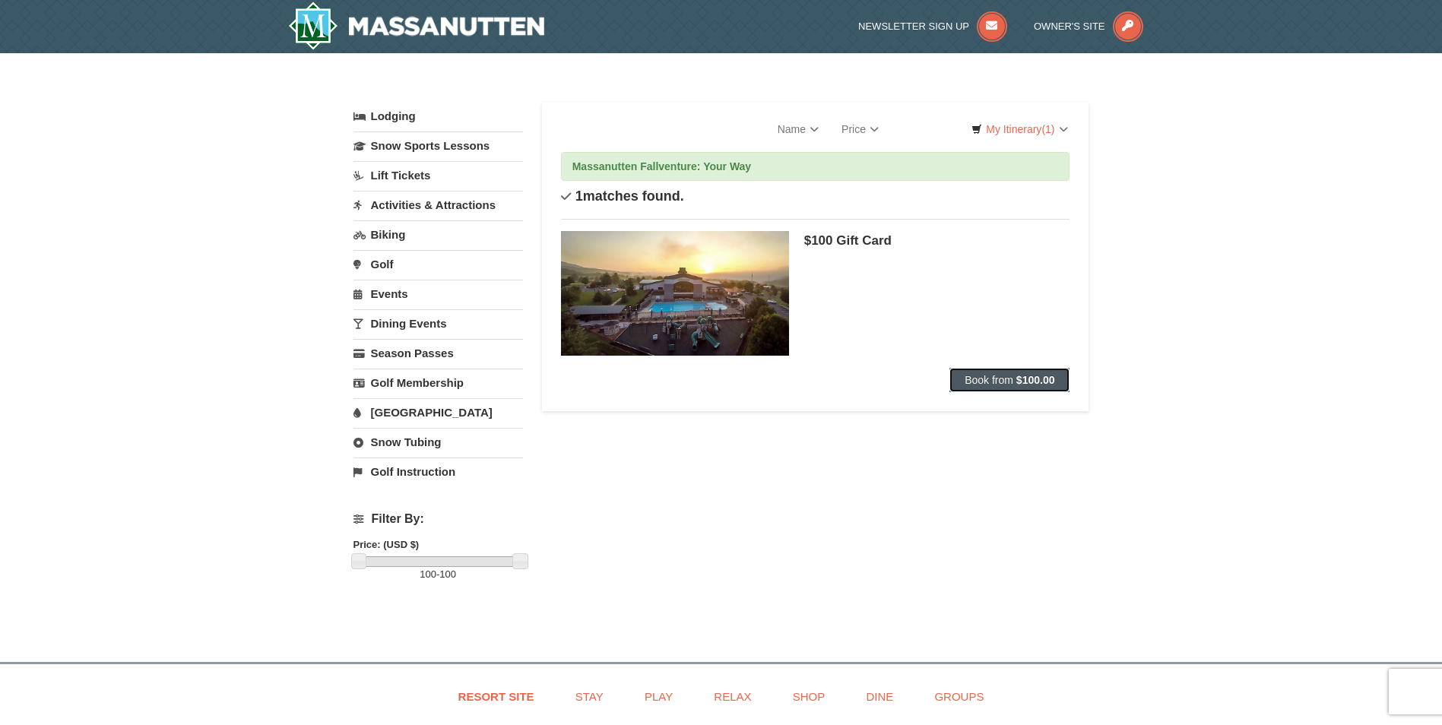
click at [983, 375] on span "Book from" at bounding box center [988, 380] width 49 height 12
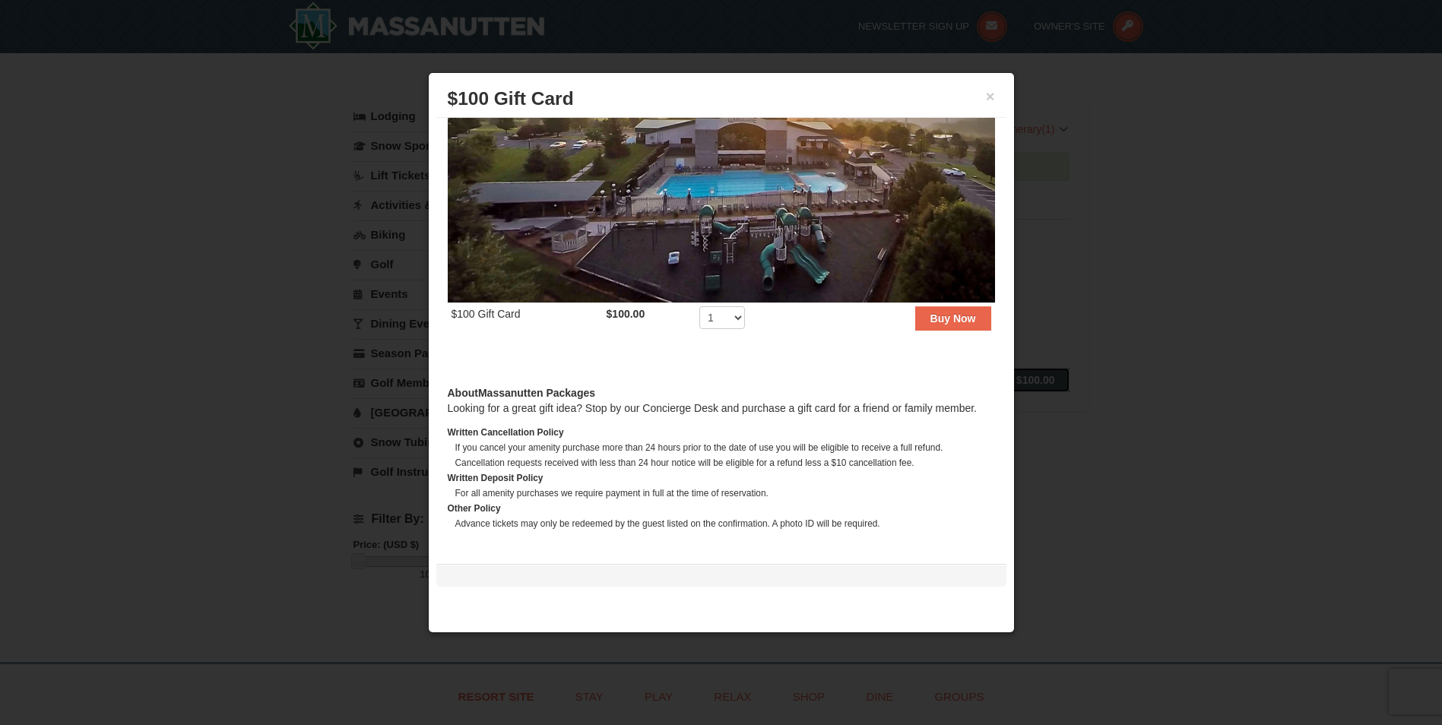
scroll to position [129, 0]
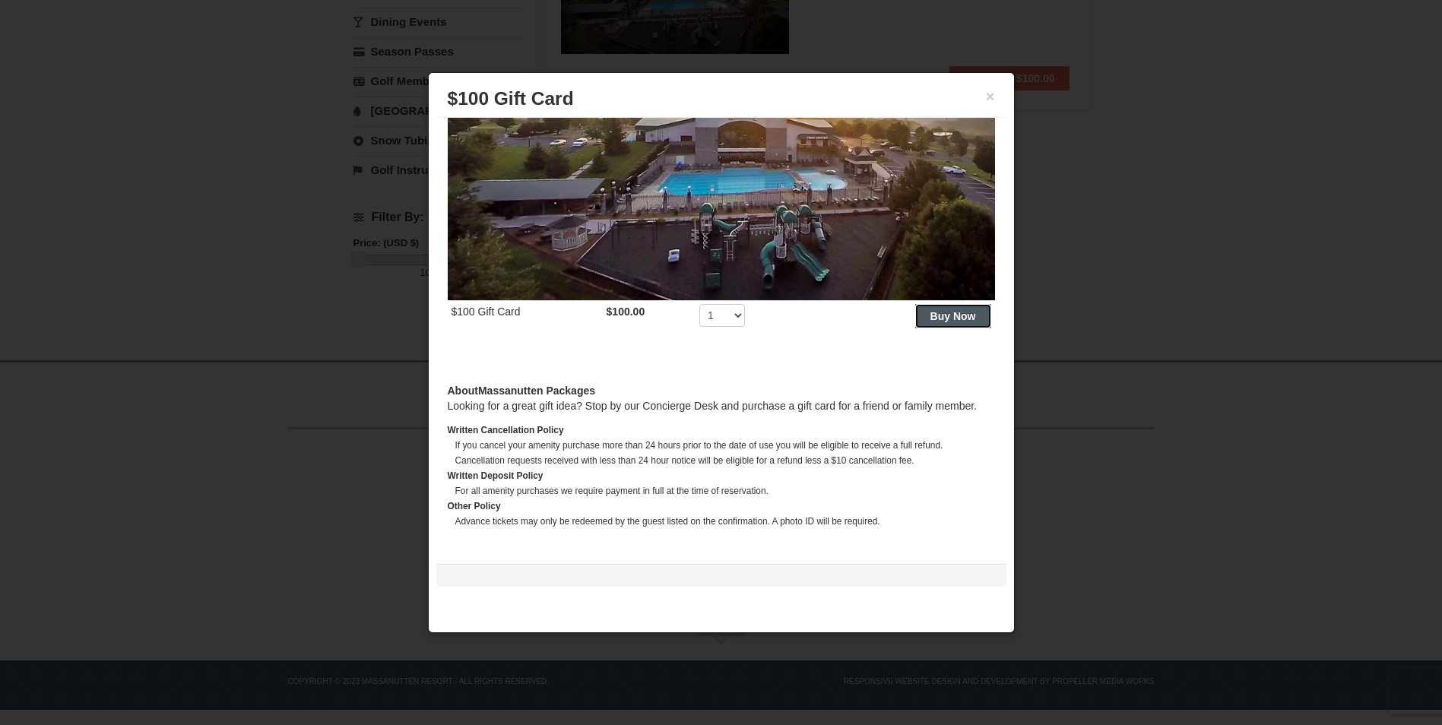
click at [951, 310] on strong "Buy Now" at bounding box center [953, 316] width 46 height 12
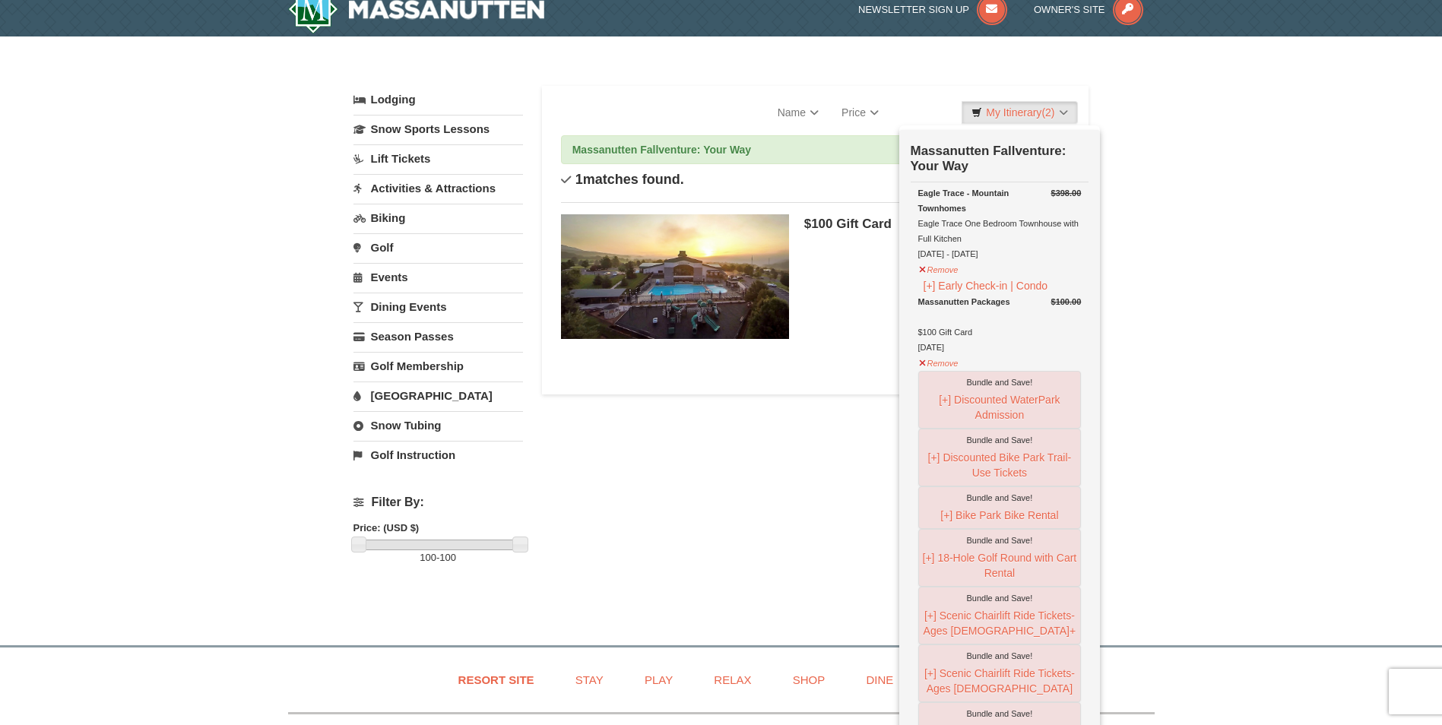
scroll to position [0, 0]
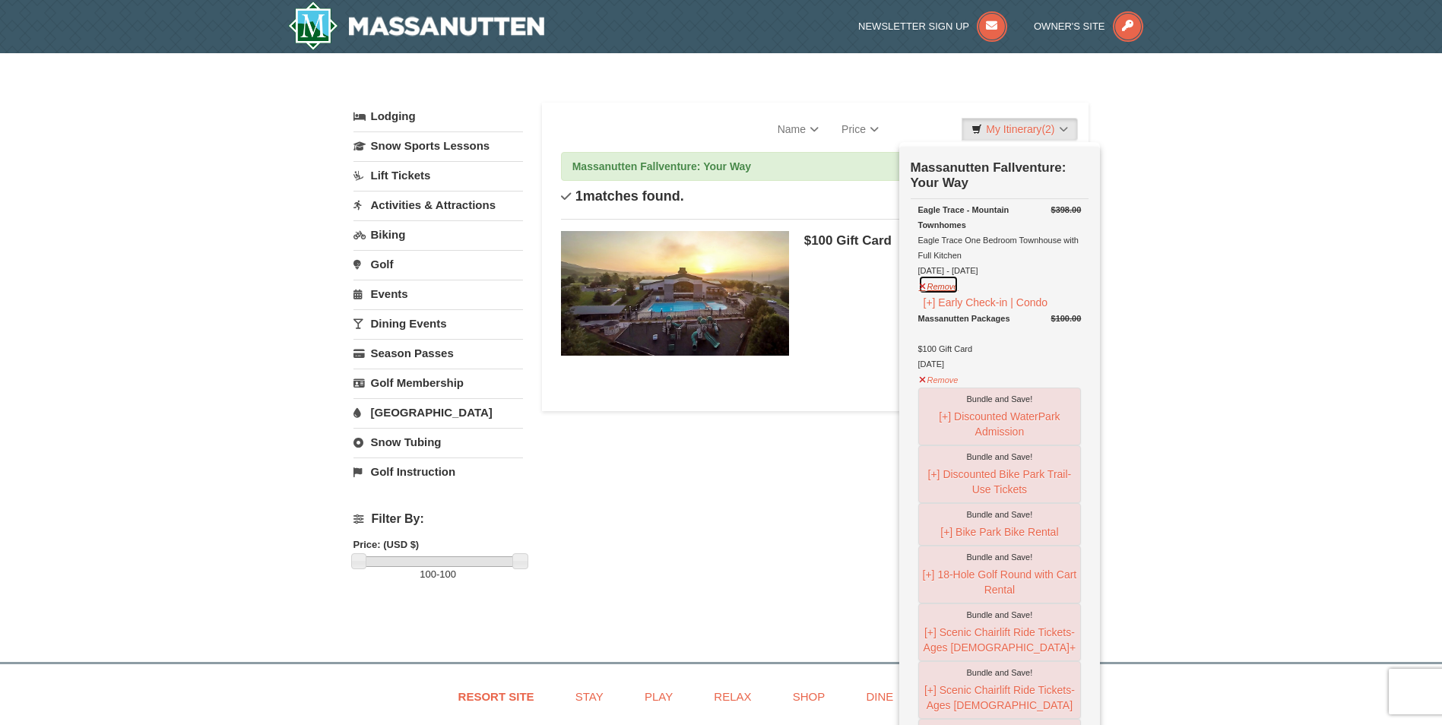
click at [934, 287] on button "Remove" at bounding box center [938, 284] width 41 height 19
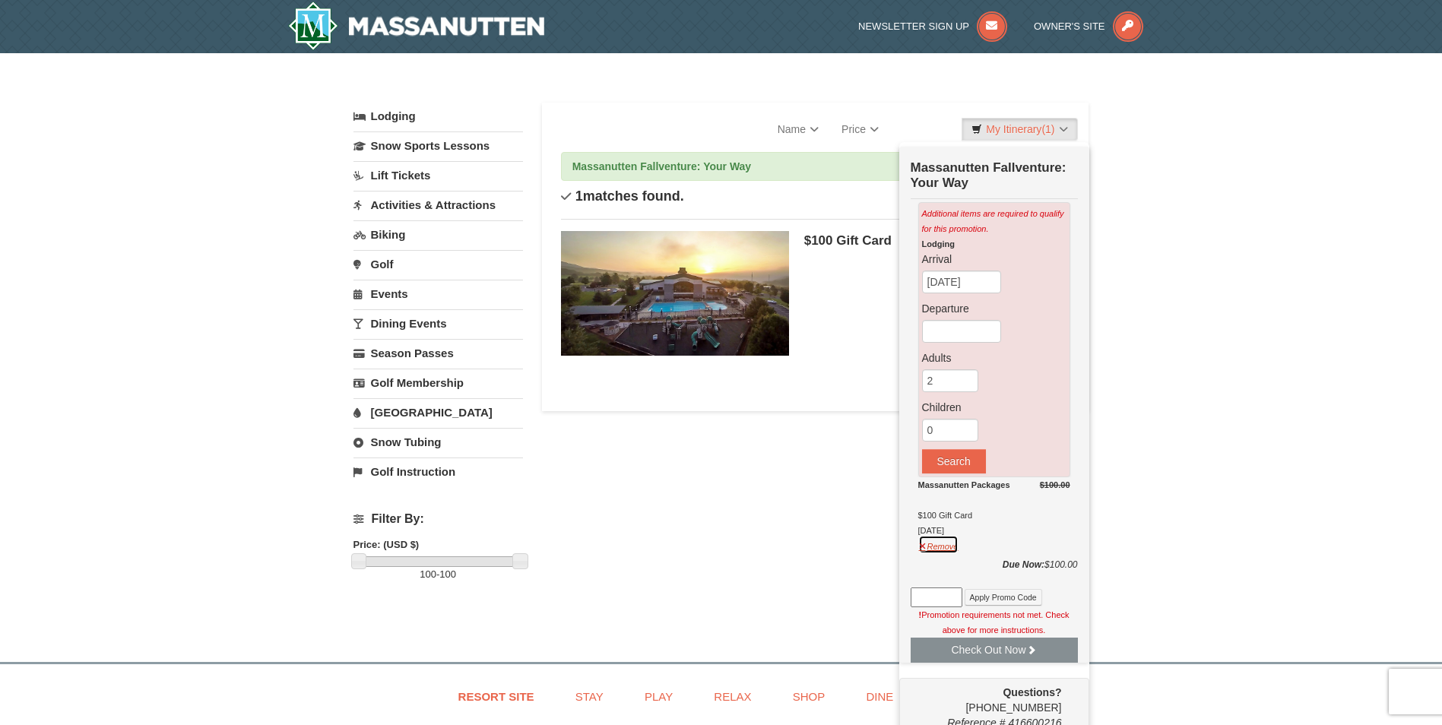
click at [941, 547] on button "Remove" at bounding box center [938, 544] width 41 height 19
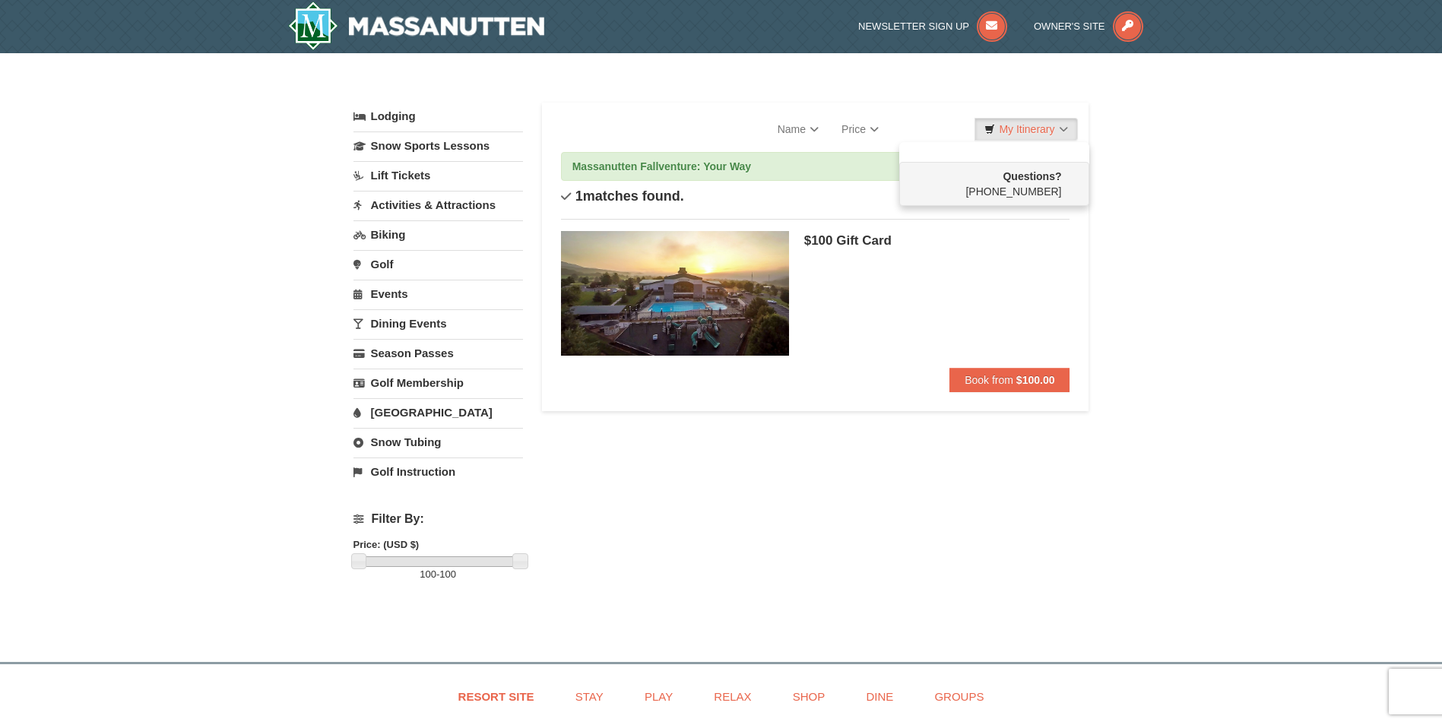
click at [393, 114] on link "Lodging" at bounding box center [437, 116] width 169 height 27
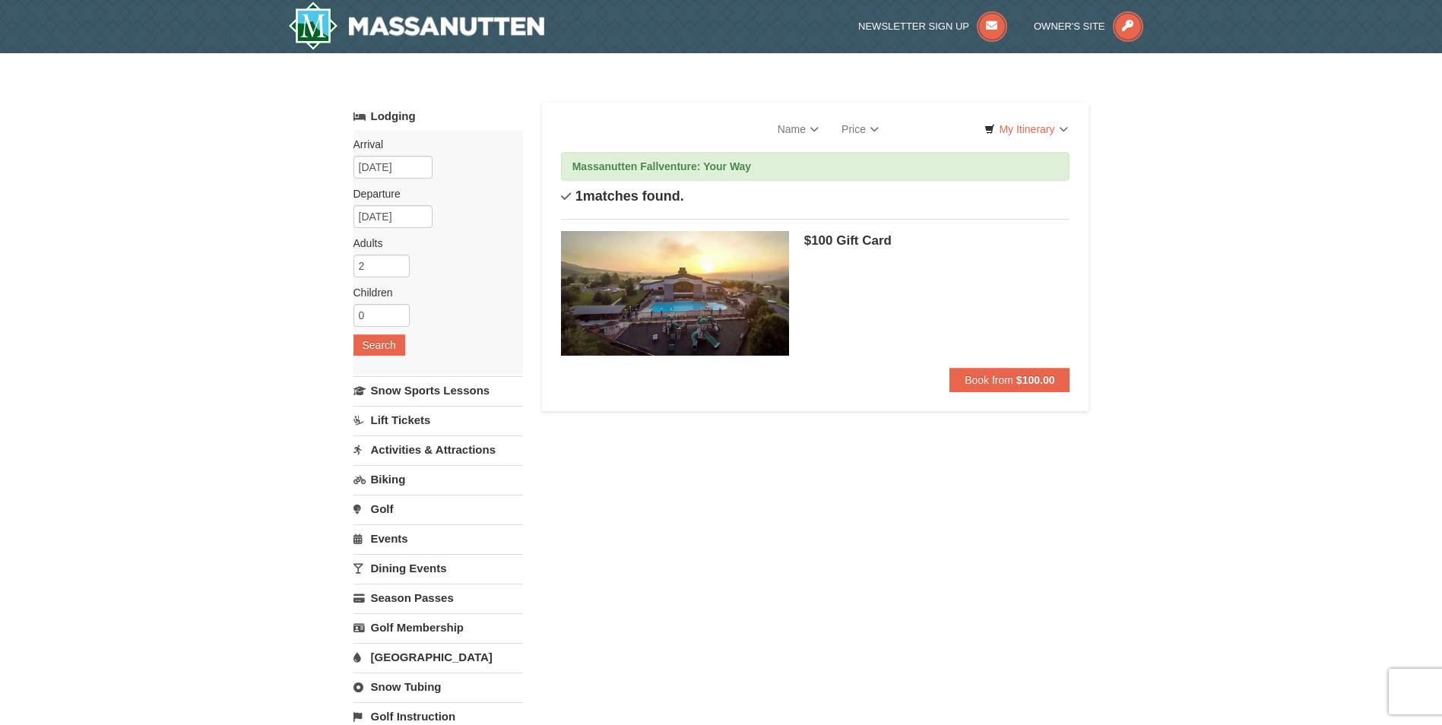
click at [435, 449] on link "Activities & Attractions" at bounding box center [437, 449] width 169 height 28
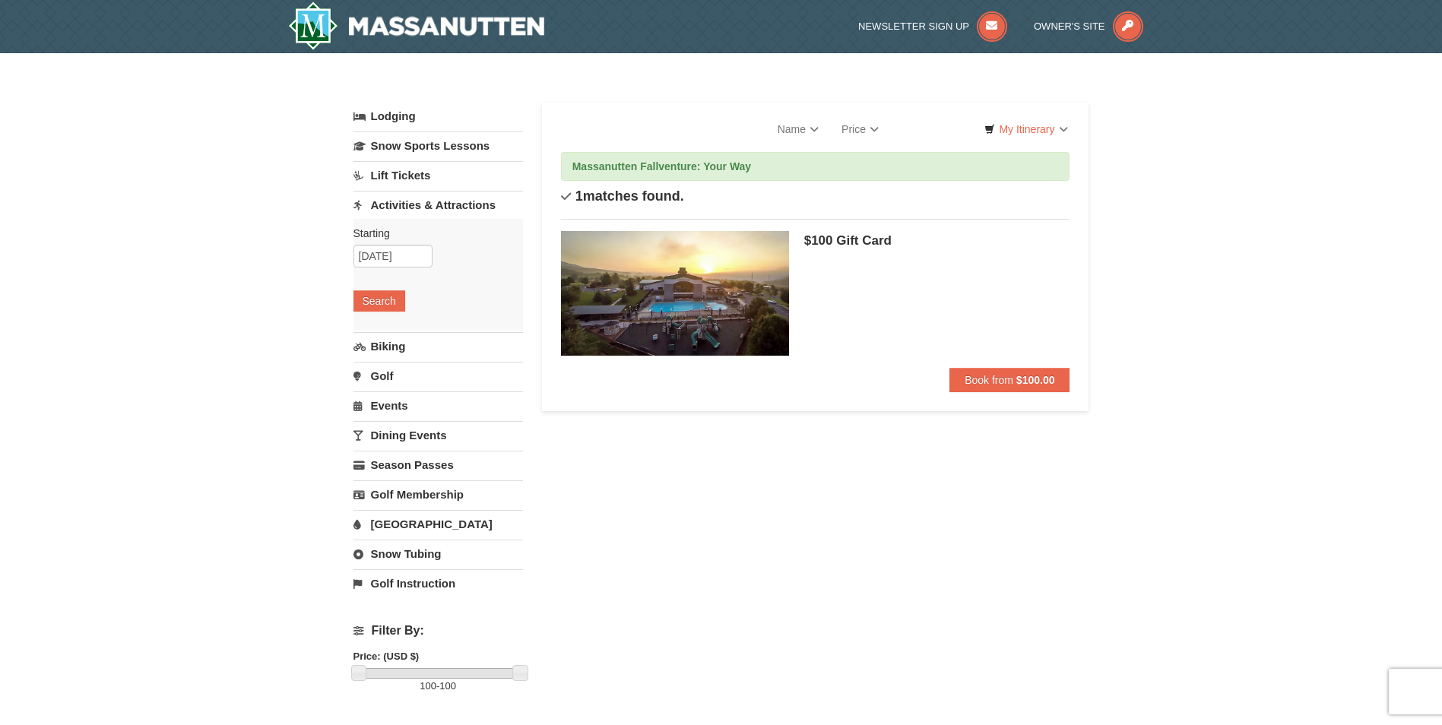
click at [380, 559] on link "Snow Tubing" at bounding box center [437, 554] width 169 height 28
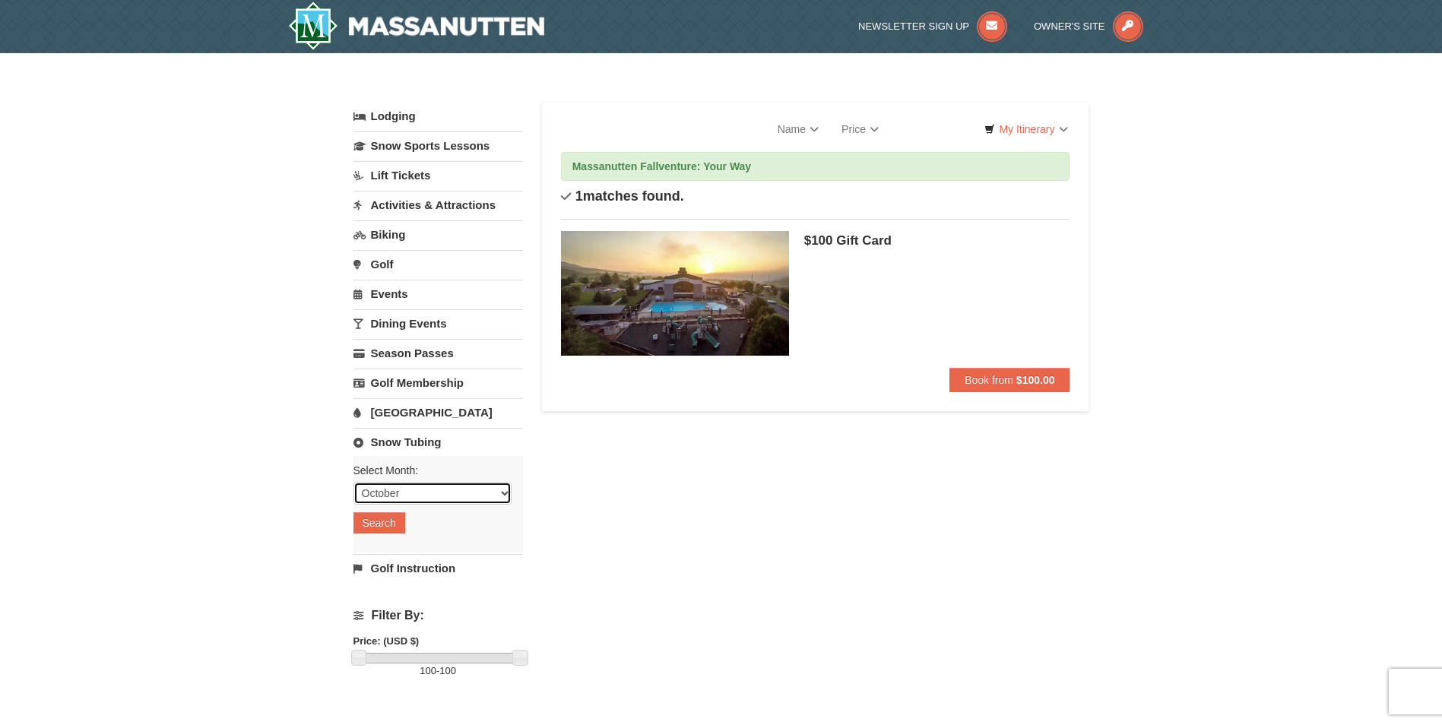
click at [402, 504] on select "October November December January February March April May June July August Sep…" at bounding box center [432, 493] width 158 height 23
select select "11"
click at [353, 482] on select "October November December January February March April May June July August Sep…" at bounding box center [432, 493] width 158 height 23
click at [397, 523] on button "Search" at bounding box center [379, 522] width 52 height 21
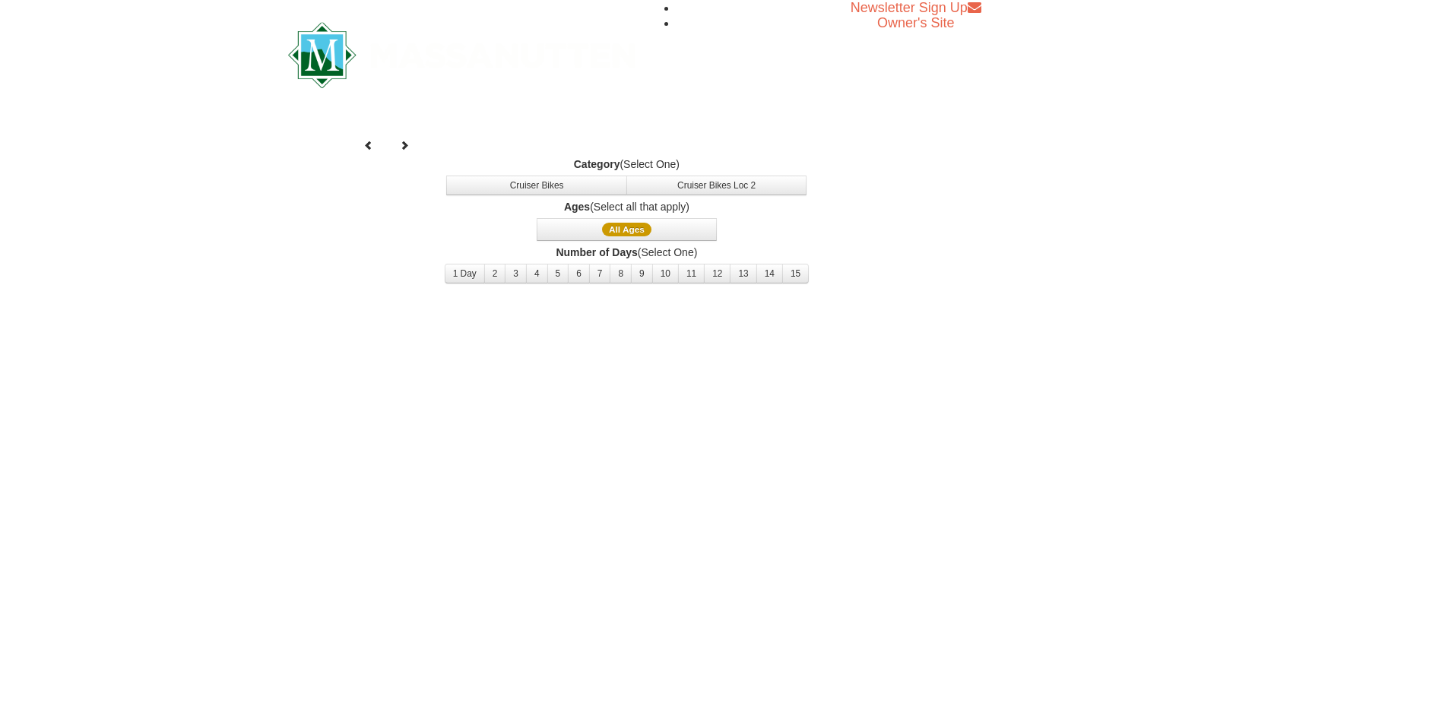
select select "11"
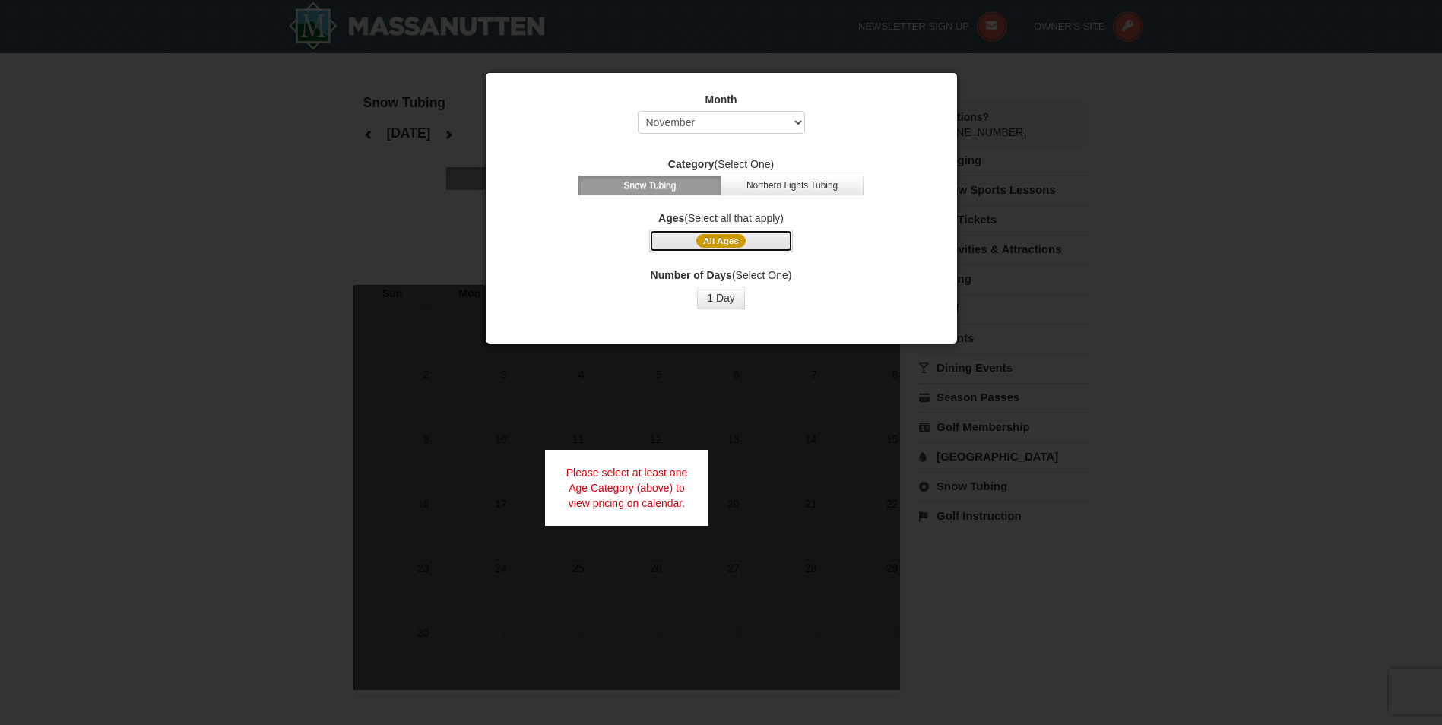
click at [755, 241] on button "All Ages" at bounding box center [720, 240] width 143 height 23
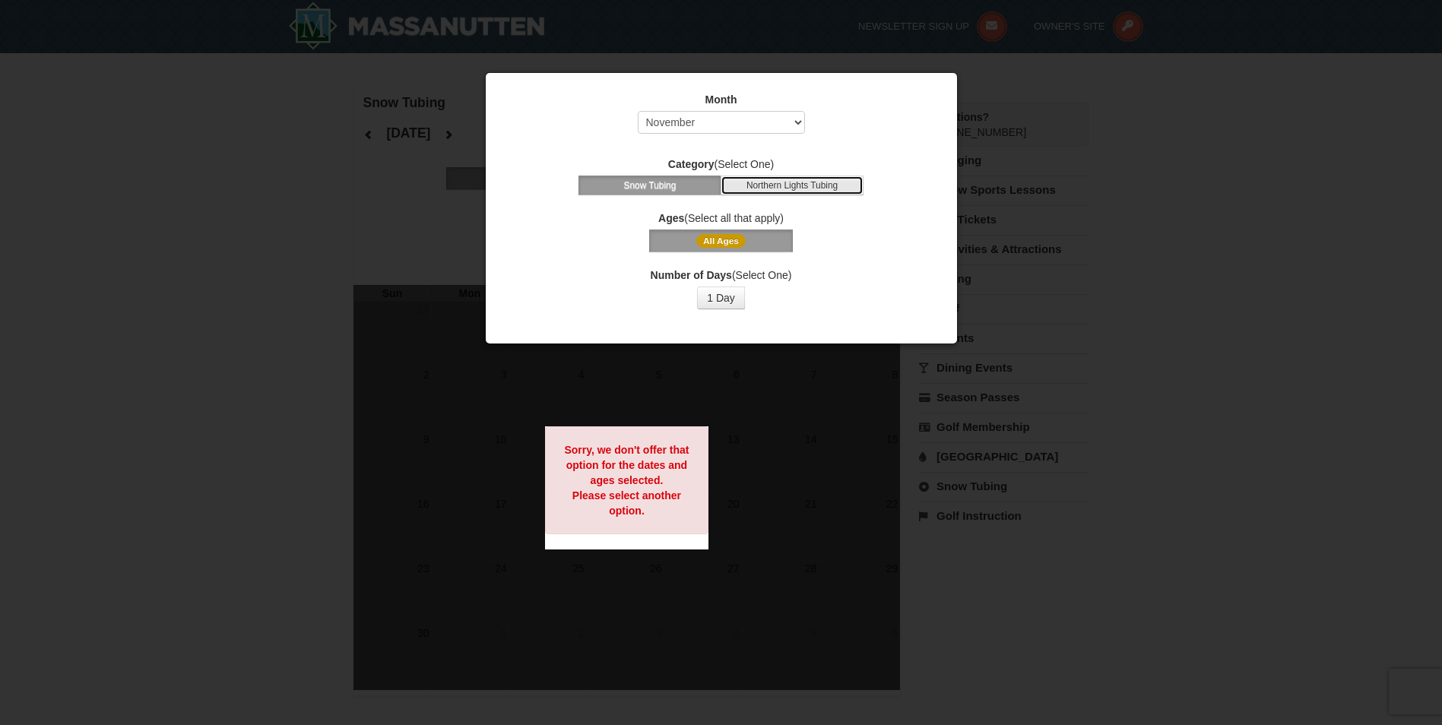
click at [771, 177] on button "Northern Lights Tubing" at bounding box center [791, 186] width 143 height 20
click at [712, 237] on span "All Ages" at bounding box center [720, 241] width 49 height 14
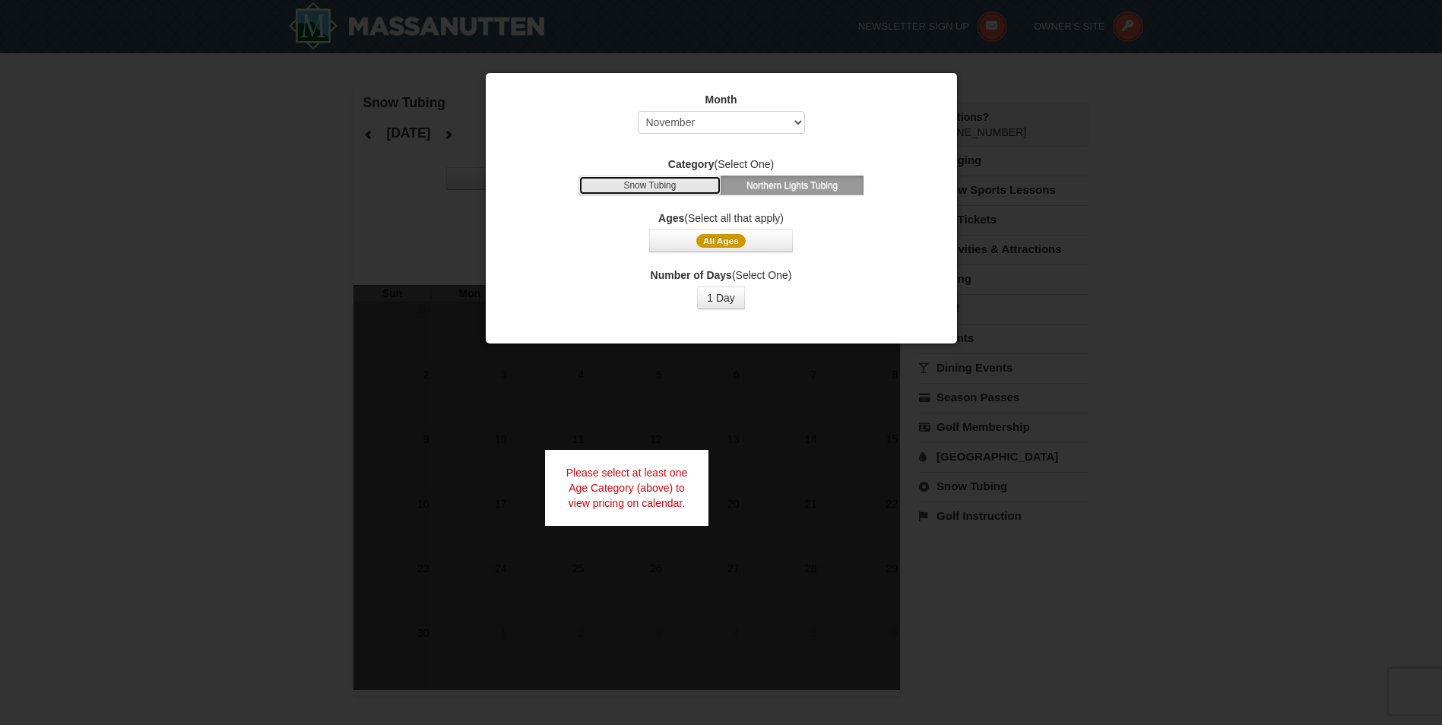
click at [660, 185] on button "Snow Tubing" at bounding box center [649, 186] width 143 height 20
click at [716, 304] on button "1 Day" at bounding box center [721, 297] width 48 height 23
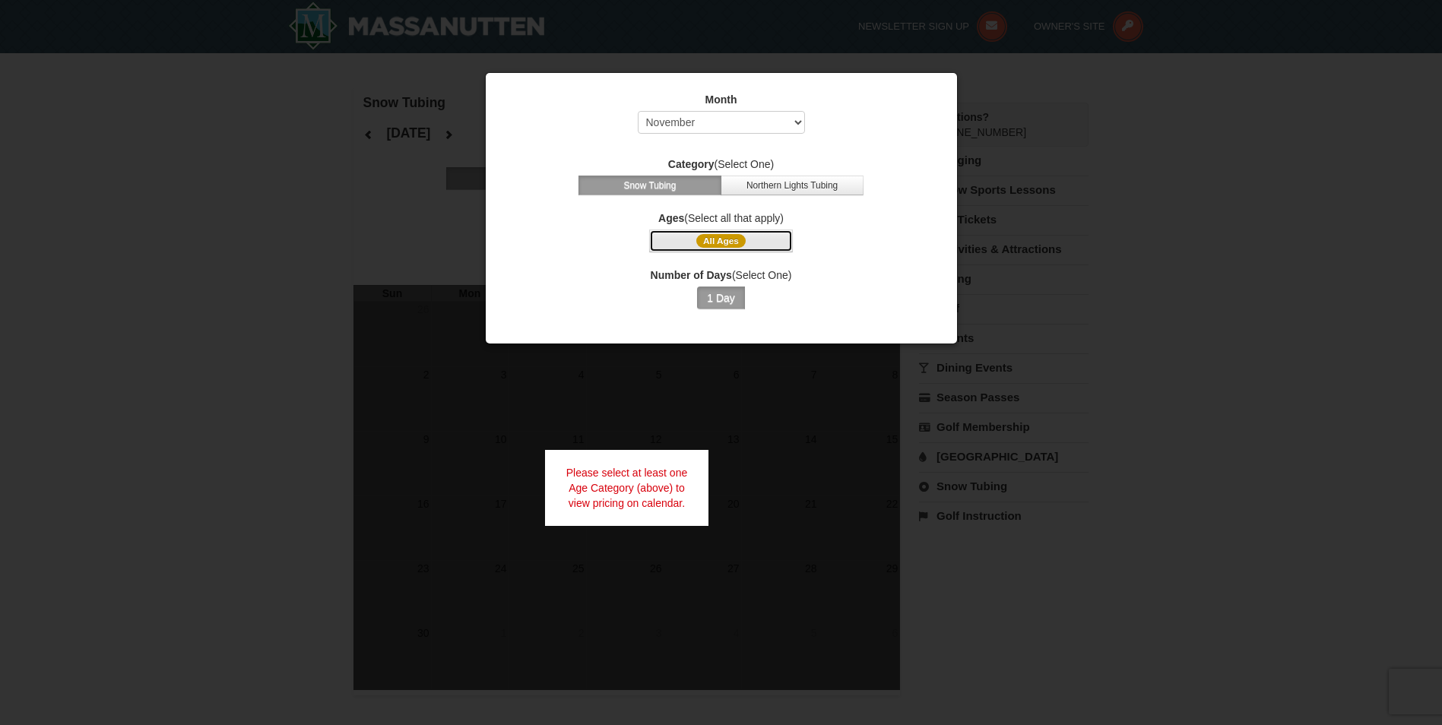
click at [755, 242] on button "All Ages" at bounding box center [720, 240] width 143 height 23
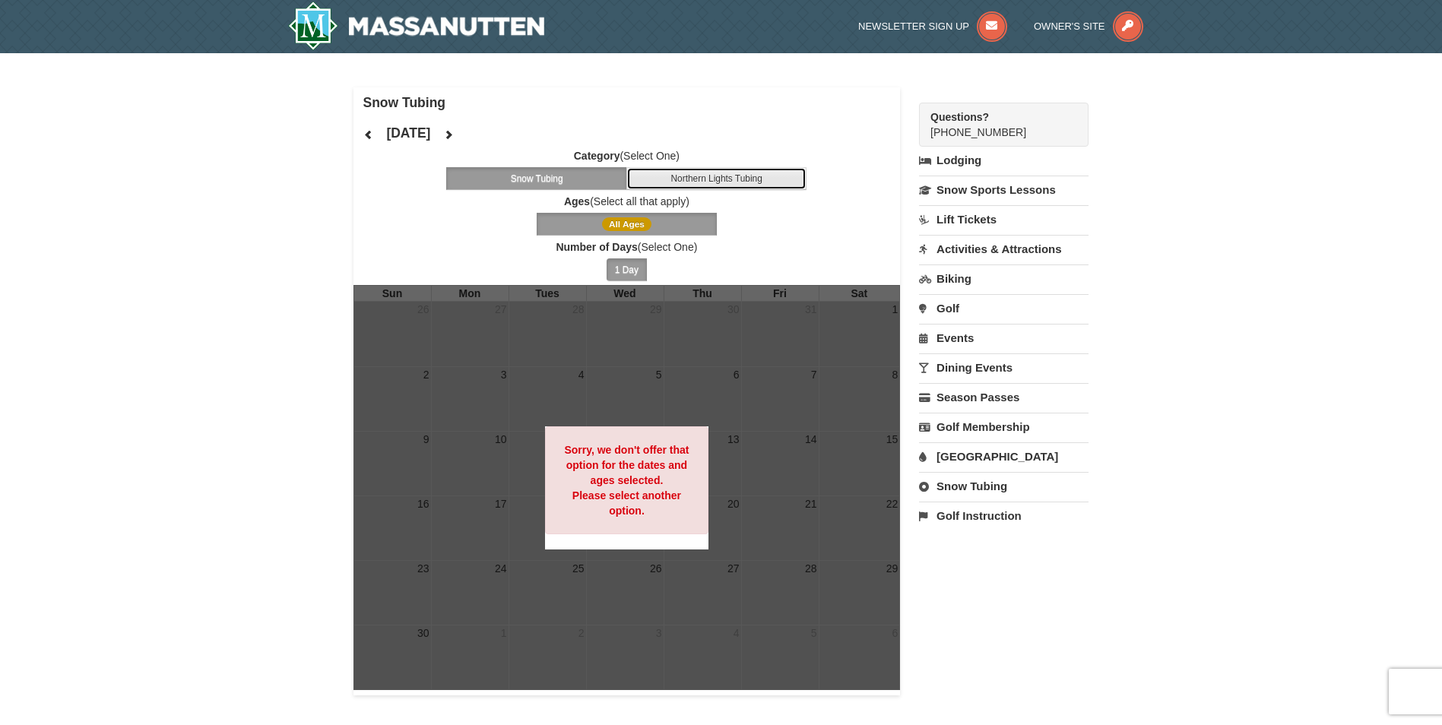
click at [730, 176] on button "Northern Lights Tubing" at bounding box center [716, 178] width 181 height 23
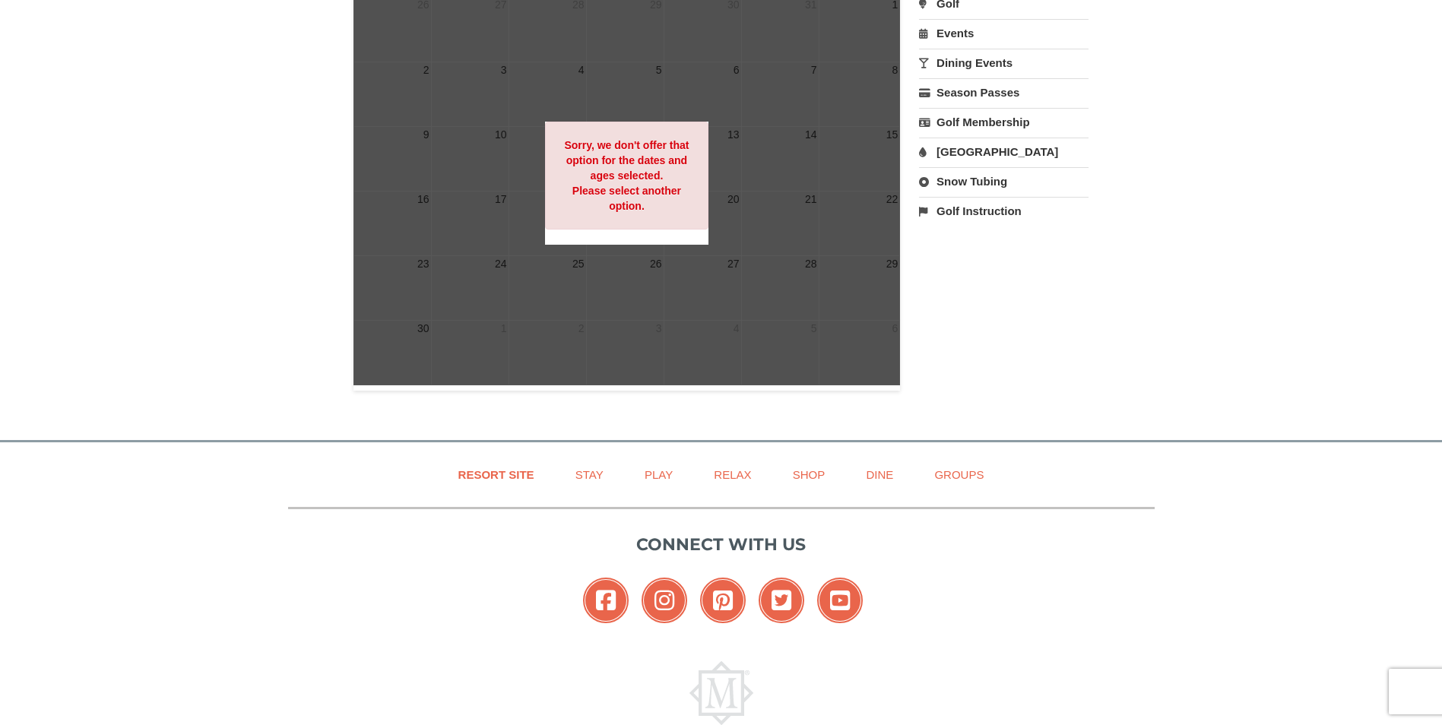
scroll to position [81, 0]
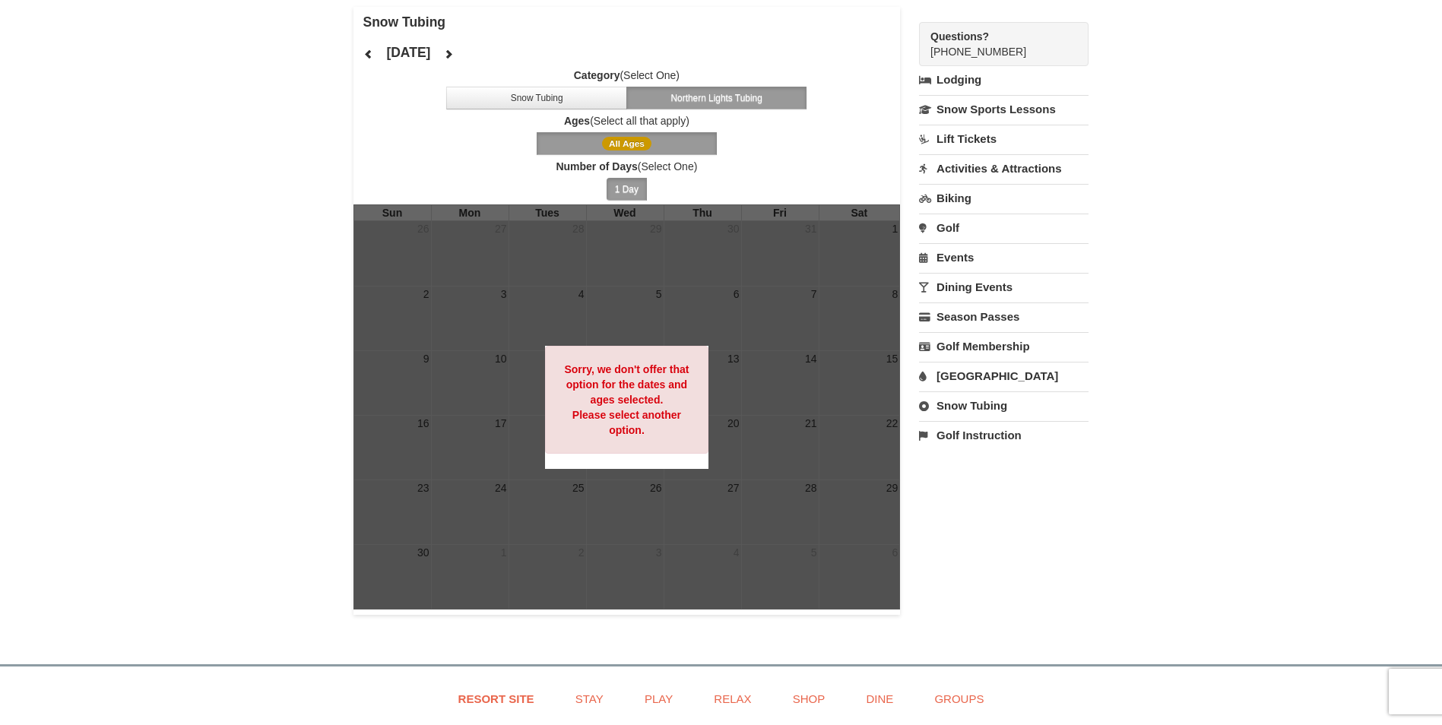
click at [991, 400] on link "Snow Tubing" at bounding box center [1003, 405] width 169 height 28
click at [986, 461] on select "October November December January February March April May June July August Sep…" at bounding box center [998, 456] width 158 height 23
select select "11"
click at [919, 445] on select "October November December January February March April May June July August Sep…" at bounding box center [998, 456] width 158 height 23
click at [939, 483] on button "Search" at bounding box center [945, 486] width 52 height 21
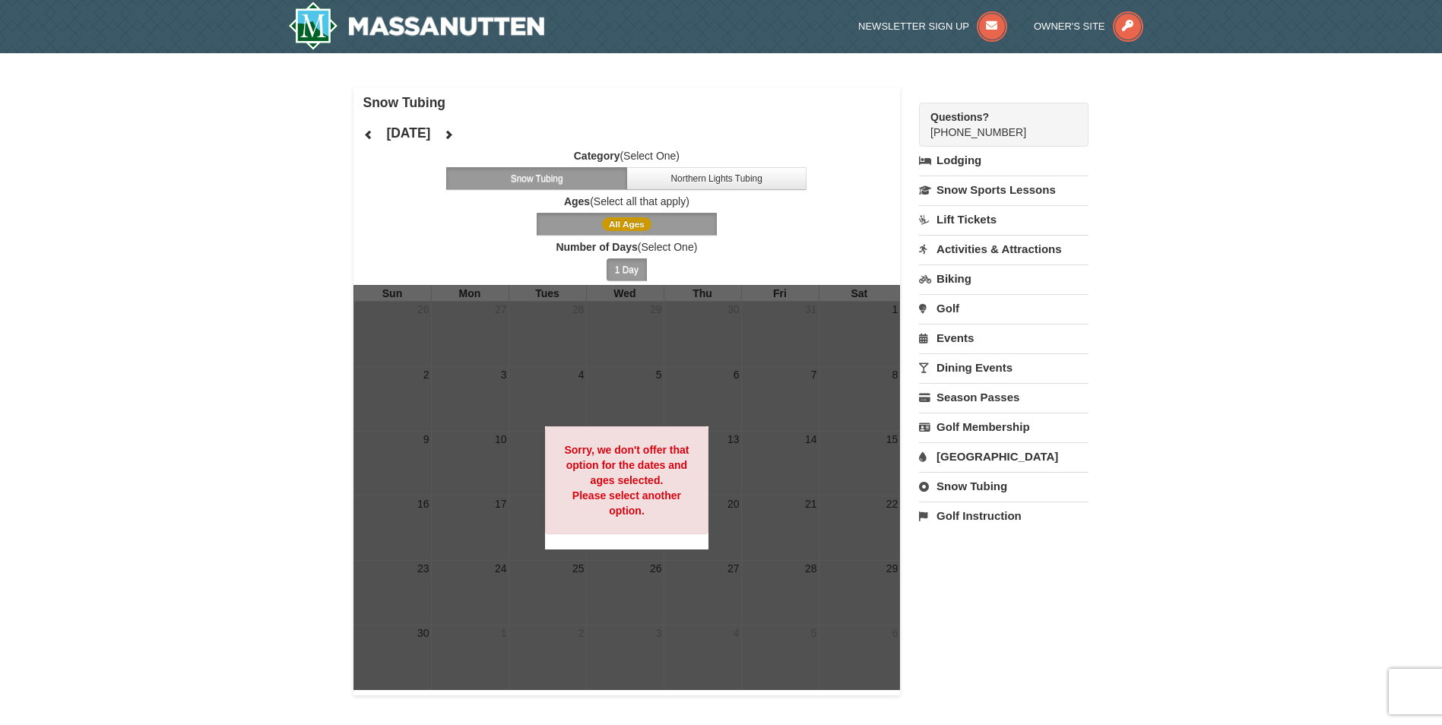
click at [942, 483] on link "Snow Tubing" at bounding box center [1003, 486] width 169 height 28
click at [957, 533] on select "October November December January February March April May June July August Sep…" at bounding box center [998, 537] width 158 height 23
select select "2"
click at [919, 526] on select "October November December January February March April May June July August Sep…" at bounding box center [998, 537] width 158 height 23
click at [964, 565] on button "Search" at bounding box center [945, 566] width 52 height 21
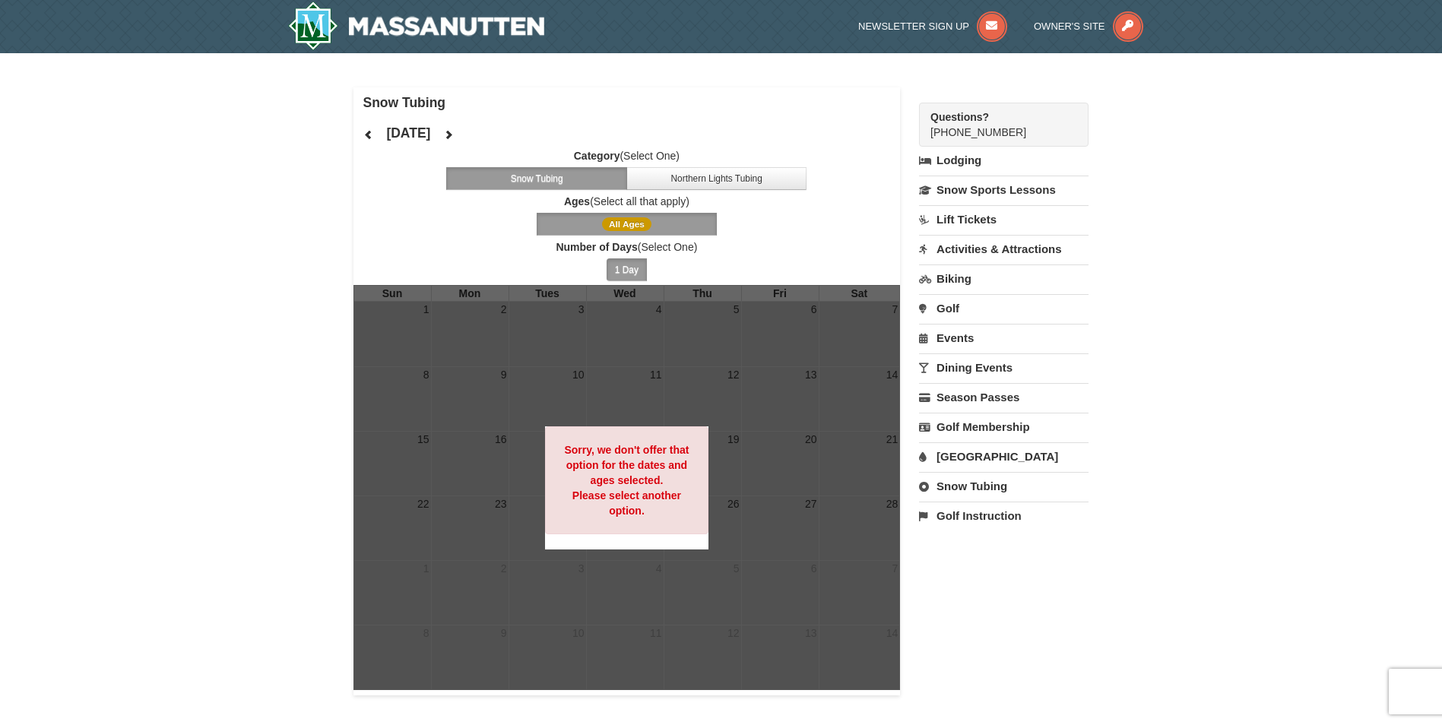
click at [660, 225] on button "All Ages" at bounding box center [626, 224] width 181 height 23
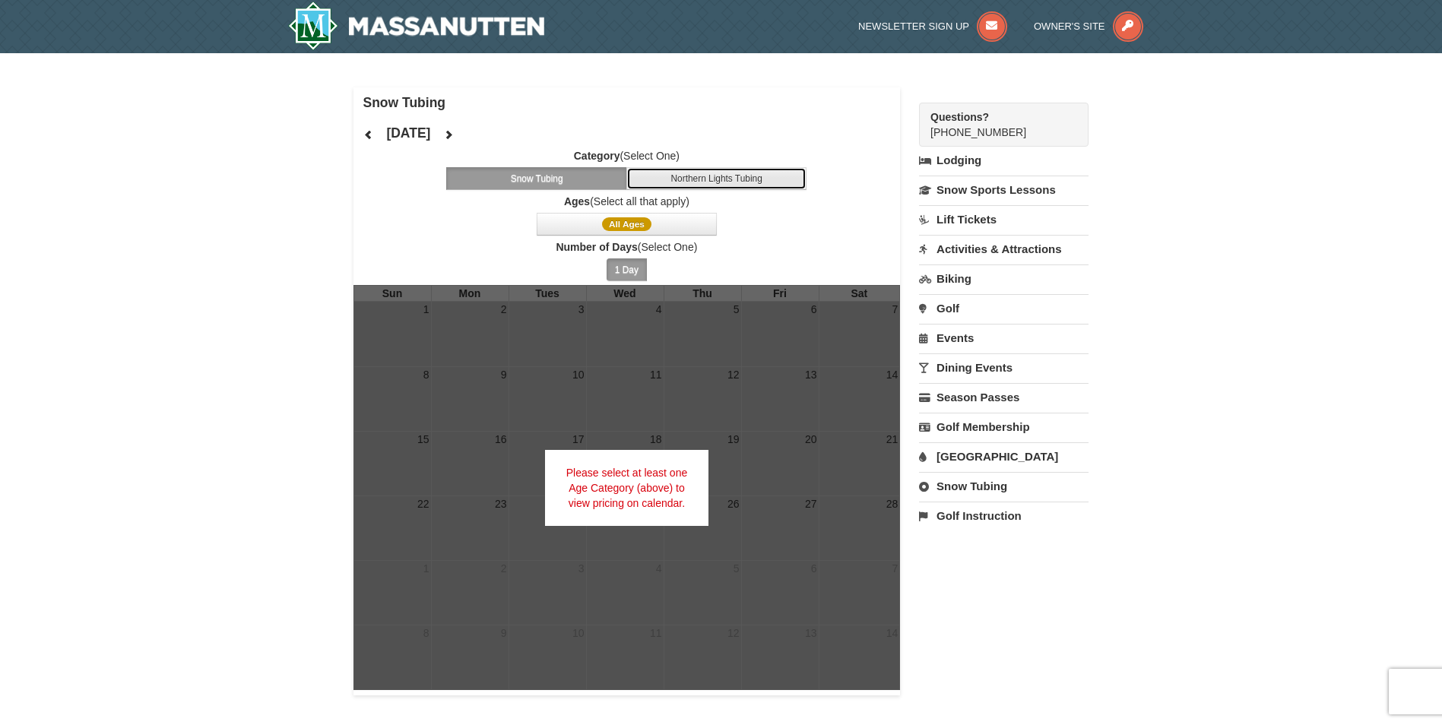
click at [698, 174] on button "Northern Lights Tubing" at bounding box center [716, 178] width 181 height 23
click at [676, 210] on span "Ages (Select all that apply) All Ages" at bounding box center [626, 215] width 547 height 42
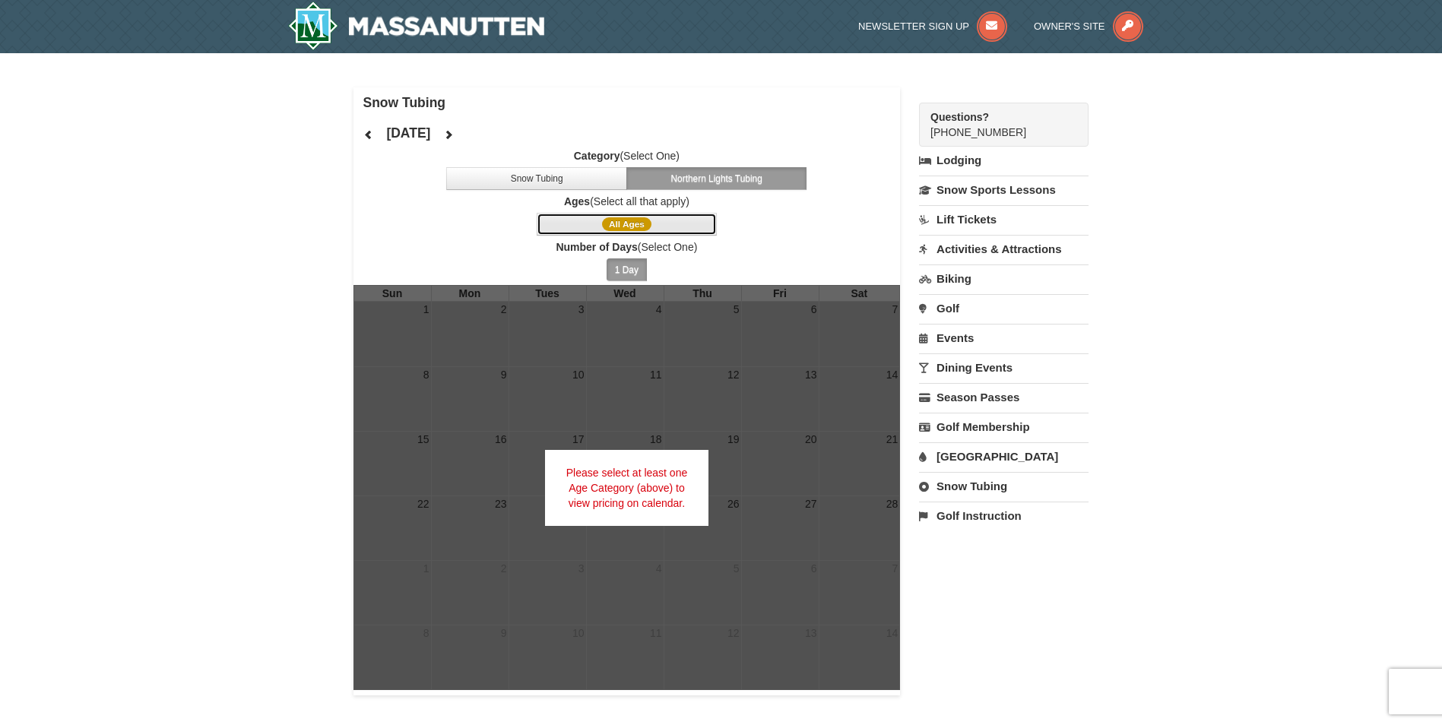
click at [669, 223] on button "All Ages" at bounding box center [626, 224] width 181 height 23
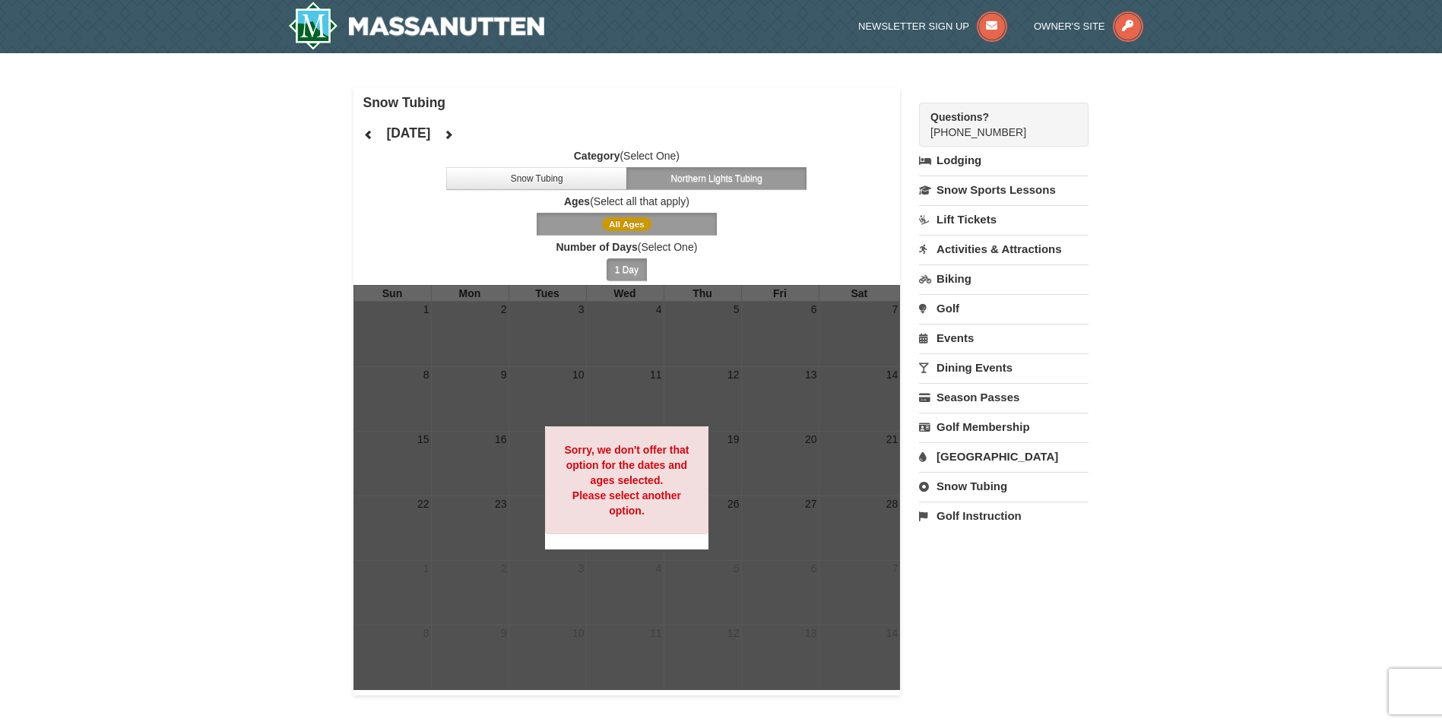
click at [629, 268] on button "1 Day" at bounding box center [626, 269] width 40 height 23
click at [397, 23] on img at bounding box center [416, 26] width 257 height 49
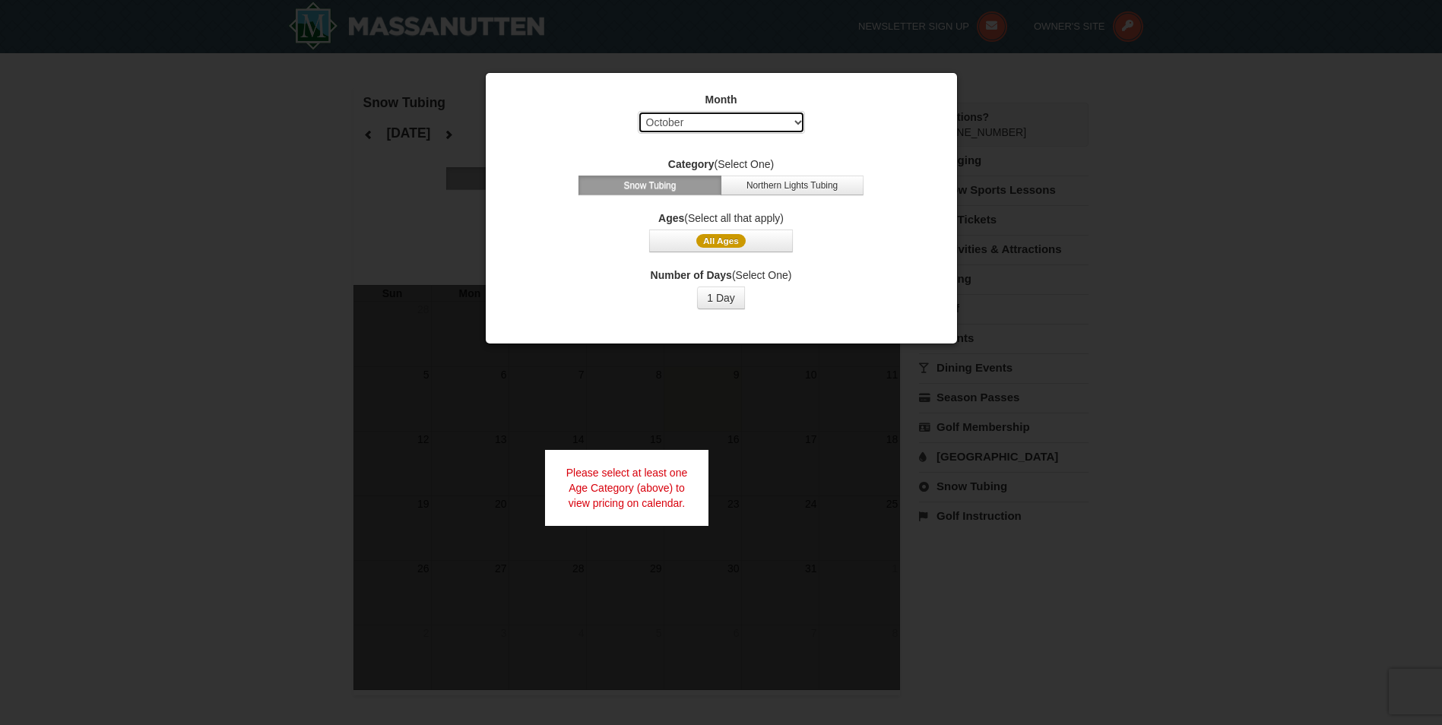
click at [755, 118] on select "Select October November December January February March April May June July Aug…" at bounding box center [721, 122] width 167 height 23
select select "11"
click at [638, 111] on select "Select October November December January February March April May June July Aug…" at bounding box center [721, 122] width 167 height 23
click at [769, 190] on button "Northern Lights Tubing" at bounding box center [791, 186] width 143 height 20
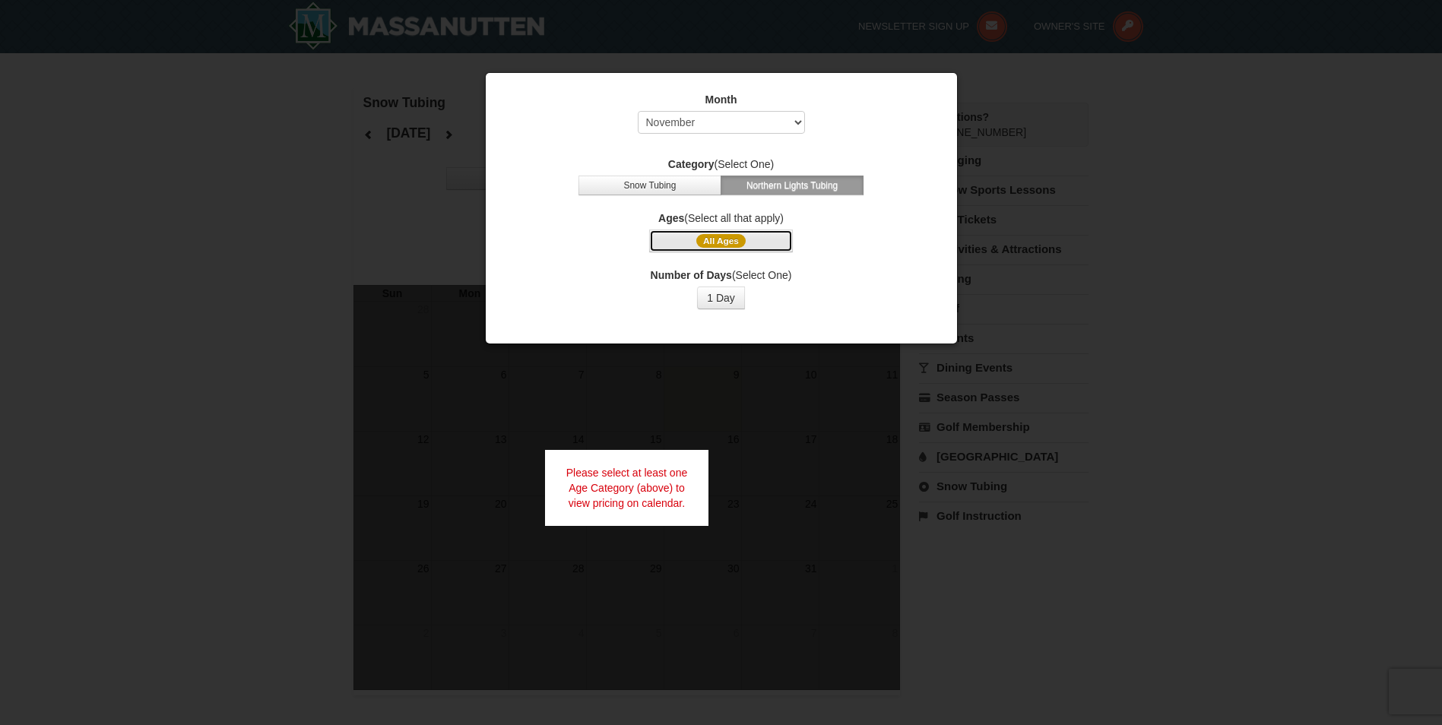
click at [755, 236] on button "All Ages" at bounding box center [720, 240] width 143 height 23
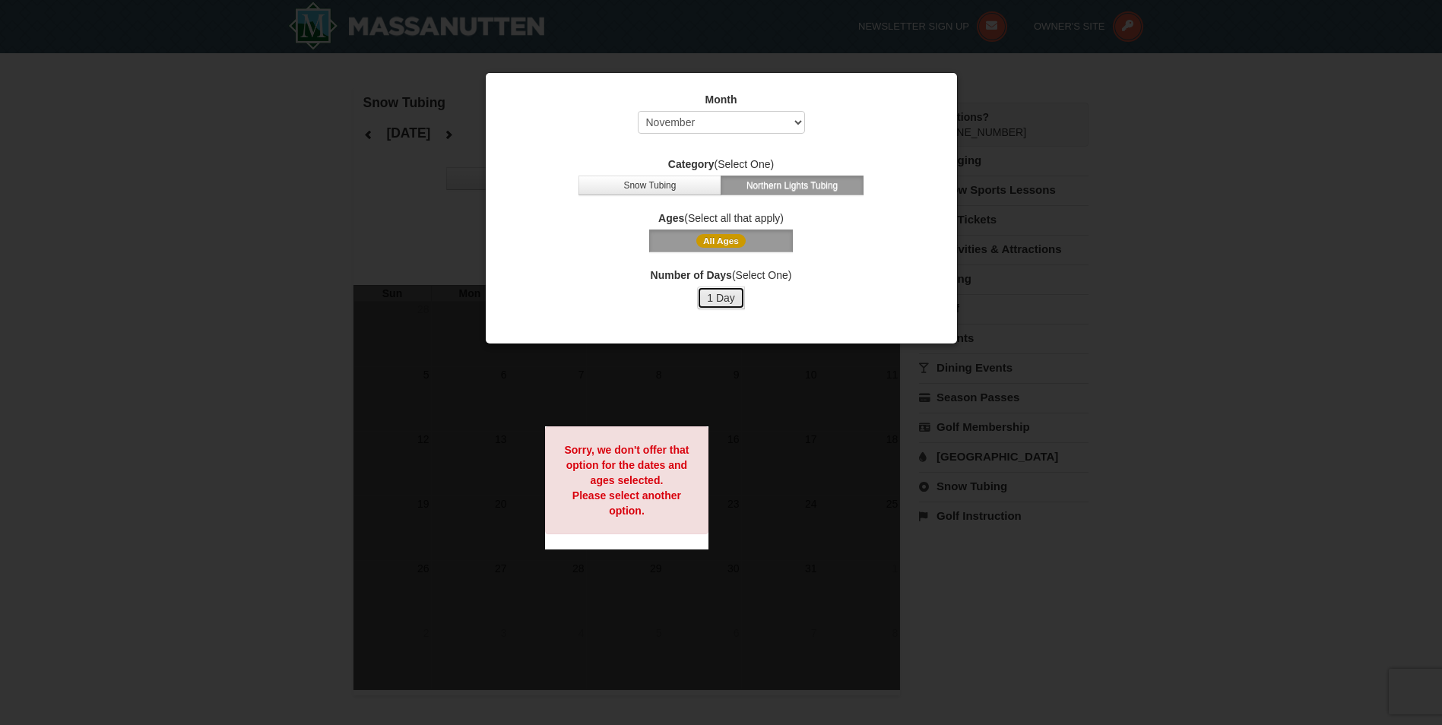
click at [714, 299] on button "1 Day" at bounding box center [721, 297] width 48 height 23
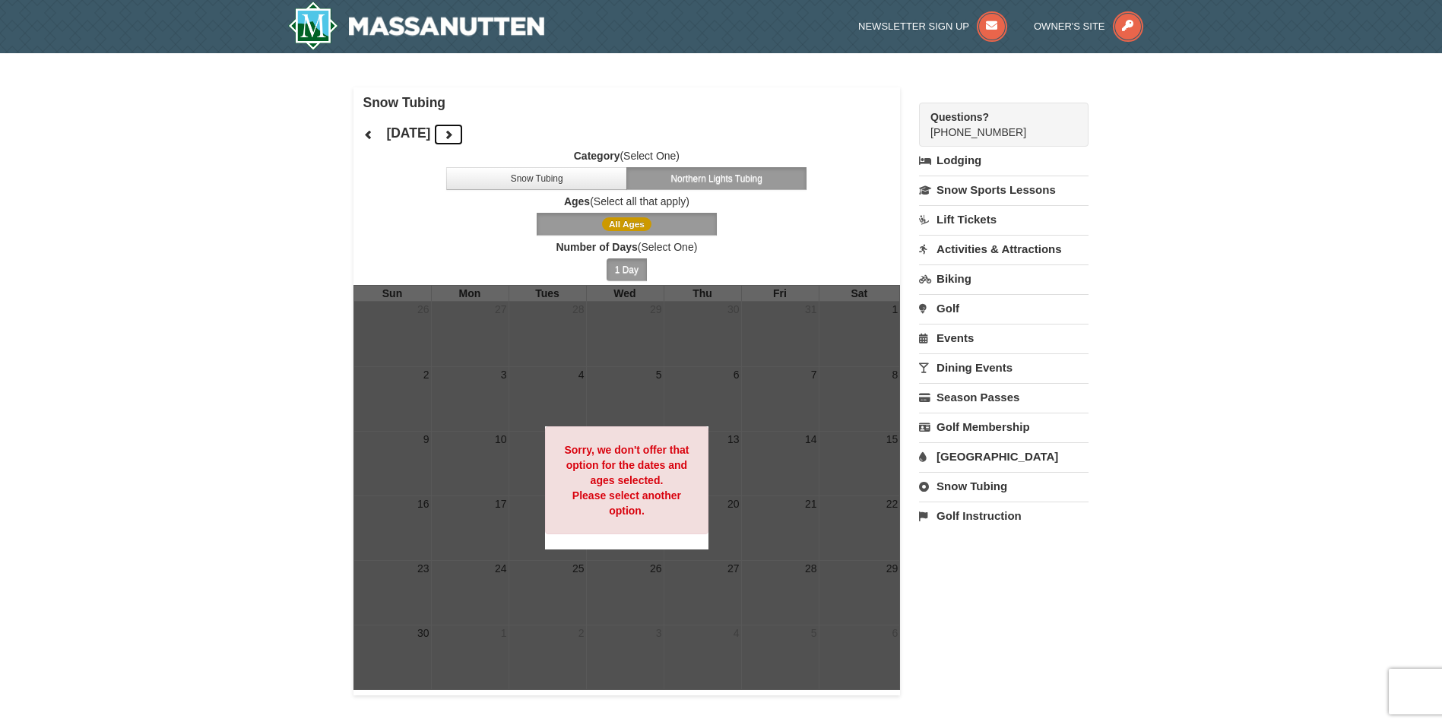
click at [454, 132] on icon at bounding box center [448, 134] width 11 height 11
click at [464, 133] on button at bounding box center [448, 134] width 30 height 23
click at [454, 133] on icon at bounding box center [448, 134] width 11 height 11
click at [495, 133] on div "[DATE] Category (Select One) Snow Tubing Northern Lights Tubing Ages (Select al…" at bounding box center [626, 201] width 547 height 167
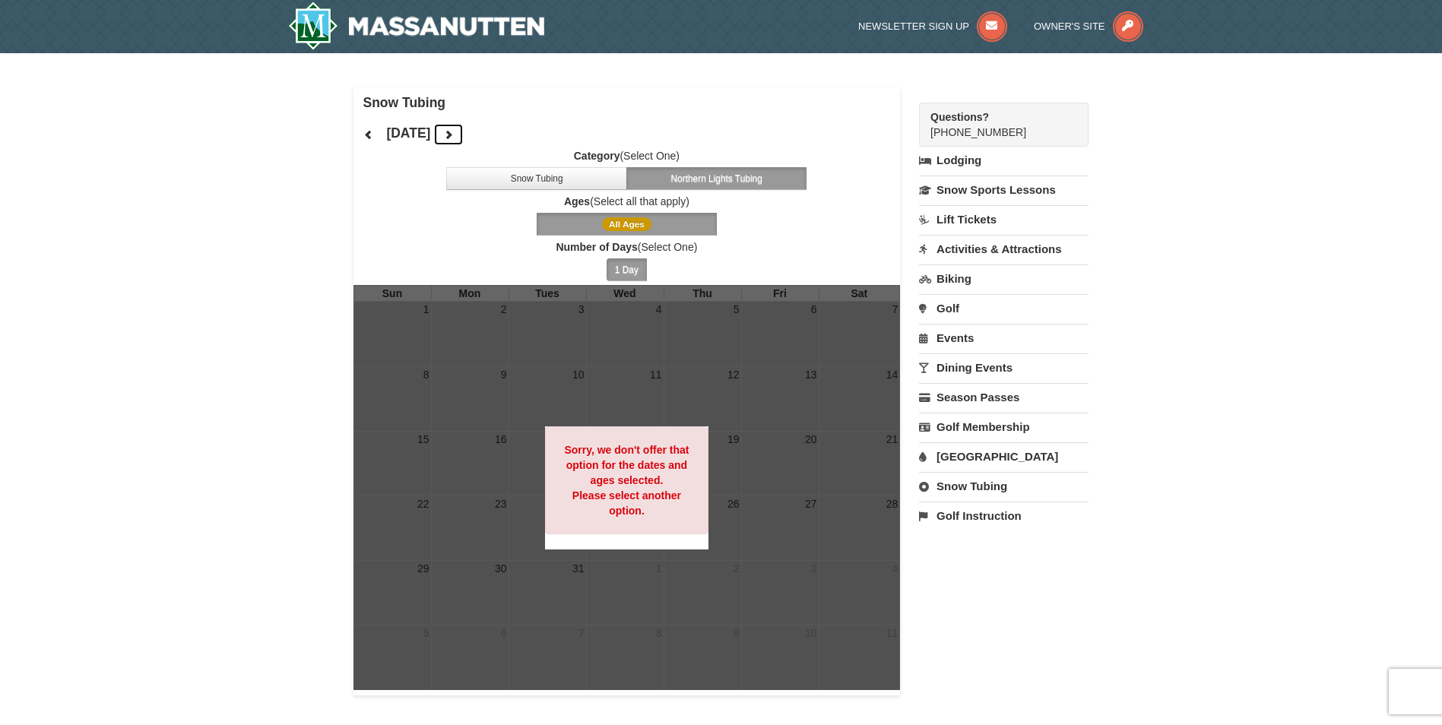
click at [454, 132] on icon at bounding box center [448, 134] width 11 height 11
